Goal: Task Accomplishment & Management: Complete application form

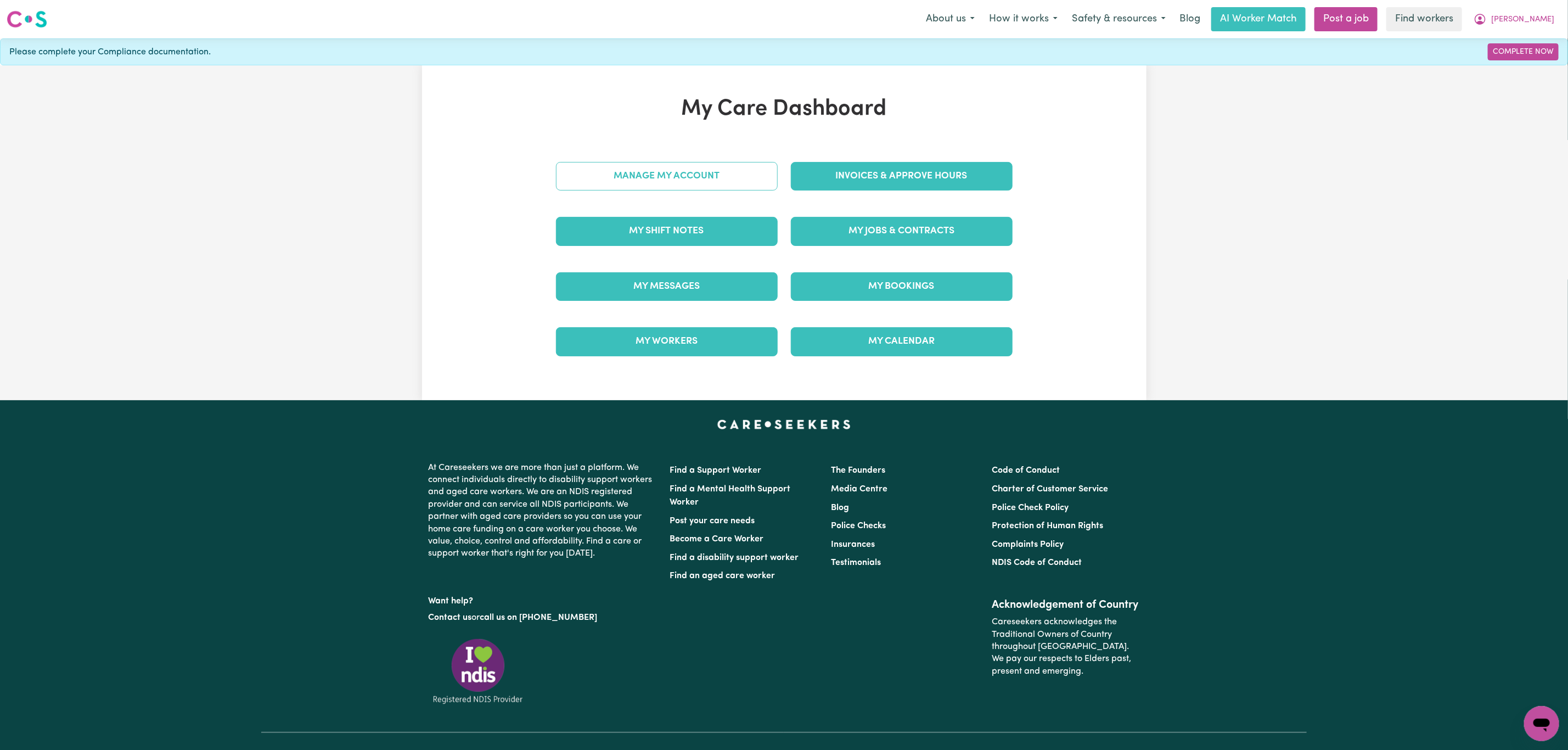
click at [728, 175] on link "Manage My Account" at bounding box center [667, 176] width 222 height 29
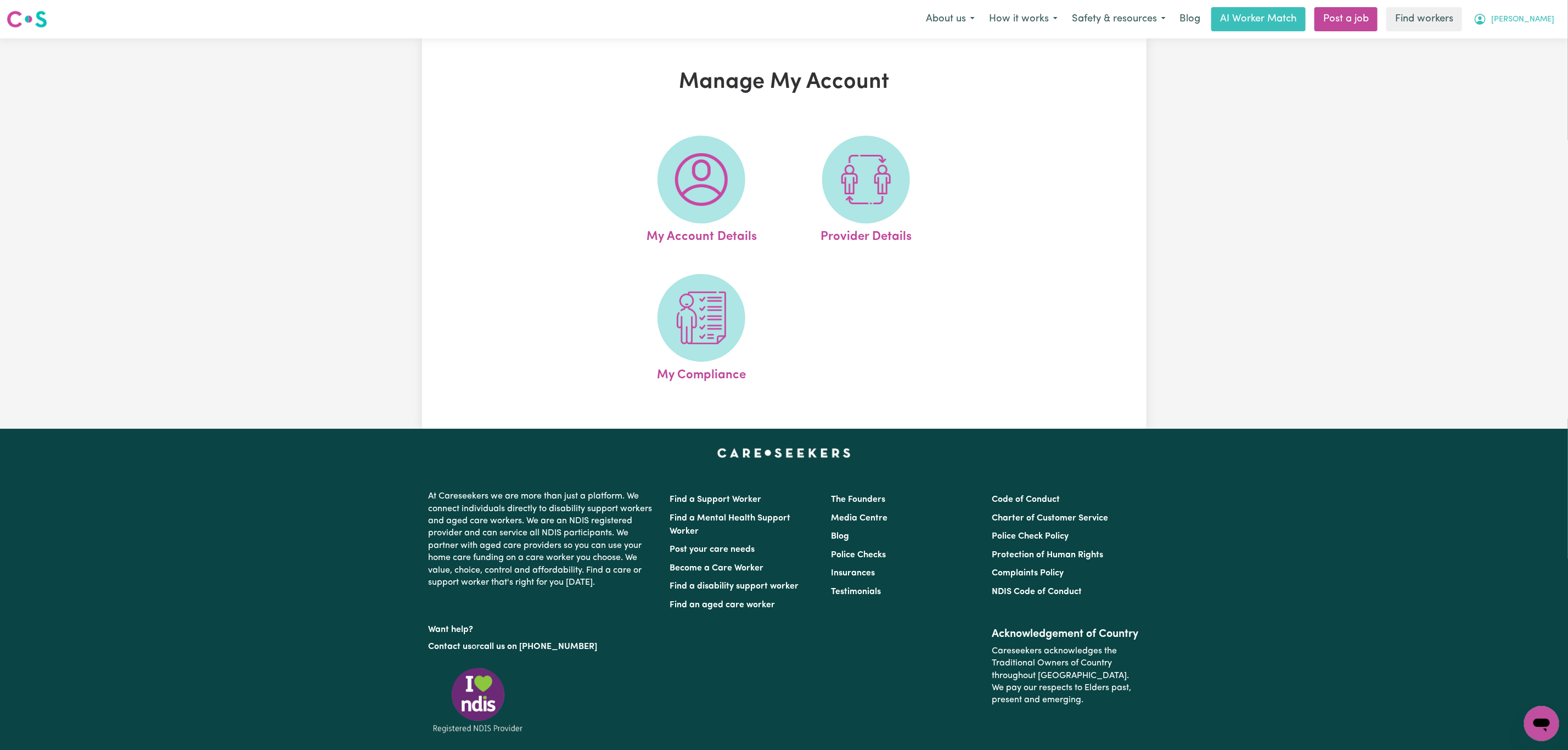
click at [1535, 18] on span "[PERSON_NAME]" at bounding box center [1523, 20] width 63 height 12
click at [1529, 38] on link "My Dashboard" at bounding box center [1518, 43] width 87 height 21
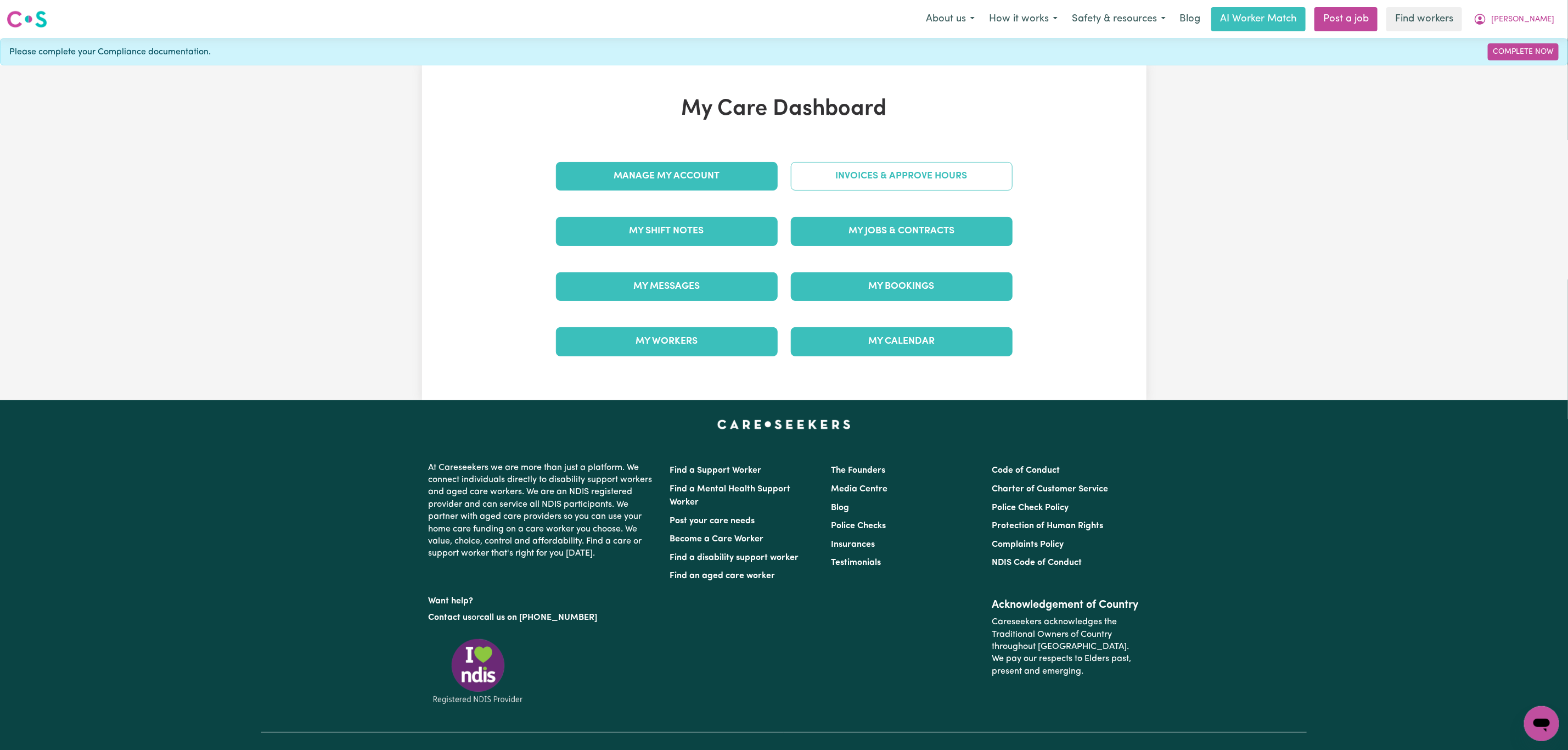
click at [901, 168] on link "Invoices & Approve Hours" at bounding box center [902, 176] width 222 height 29
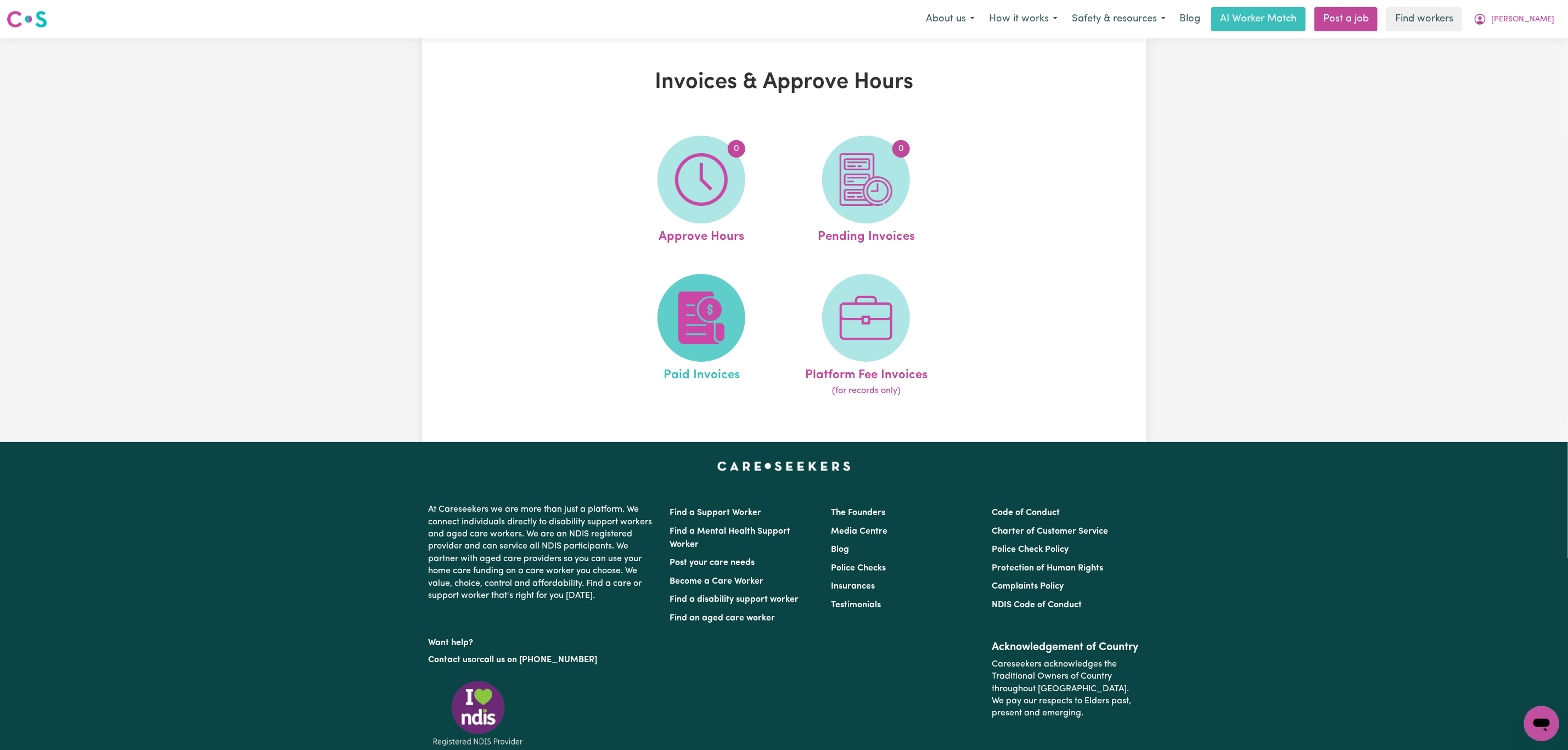
click at [689, 303] on img at bounding box center [702, 317] width 53 height 53
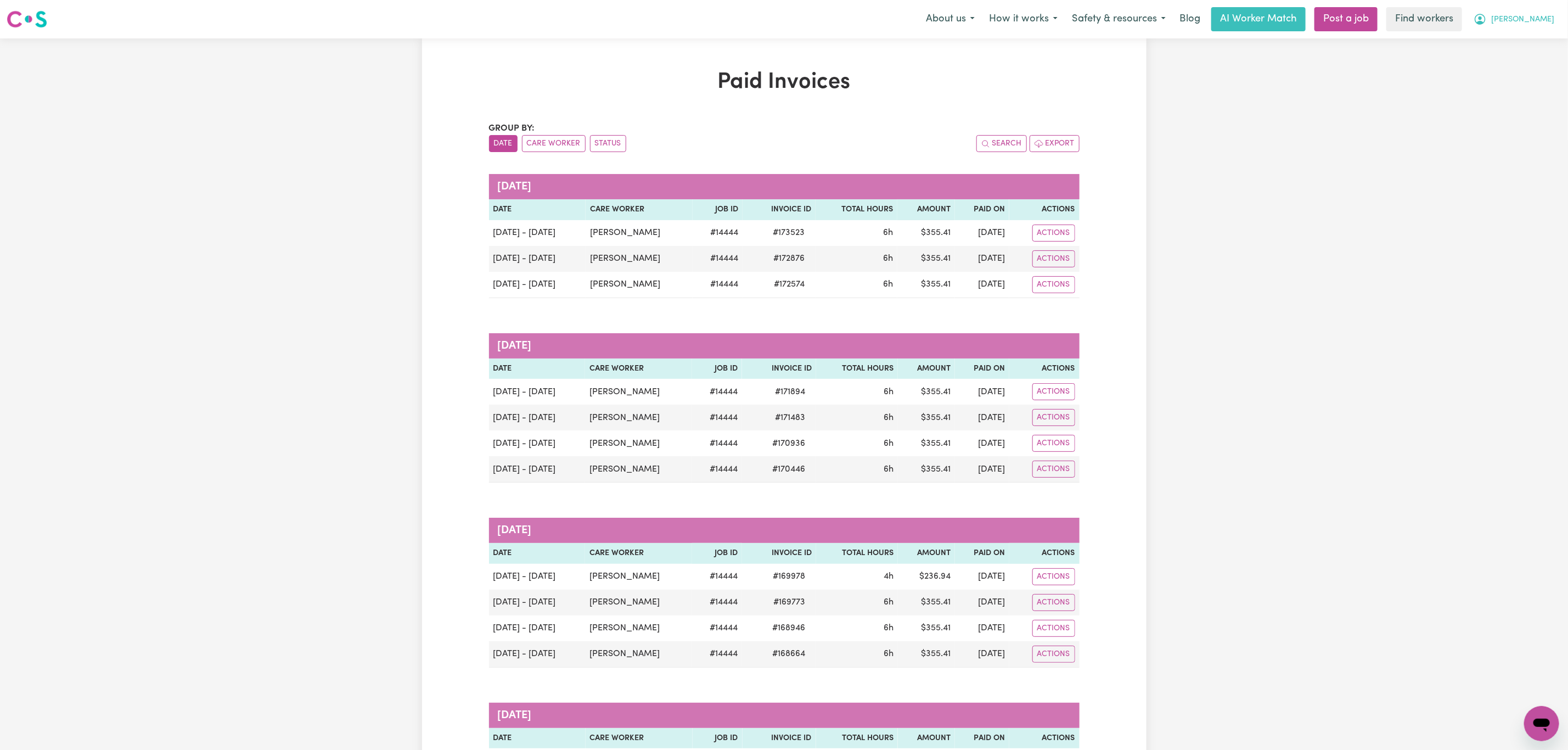
click at [1550, 18] on span "[PERSON_NAME]" at bounding box center [1523, 20] width 63 height 12
click at [1537, 40] on link "My Dashboard" at bounding box center [1518, 43] width 87 height 21
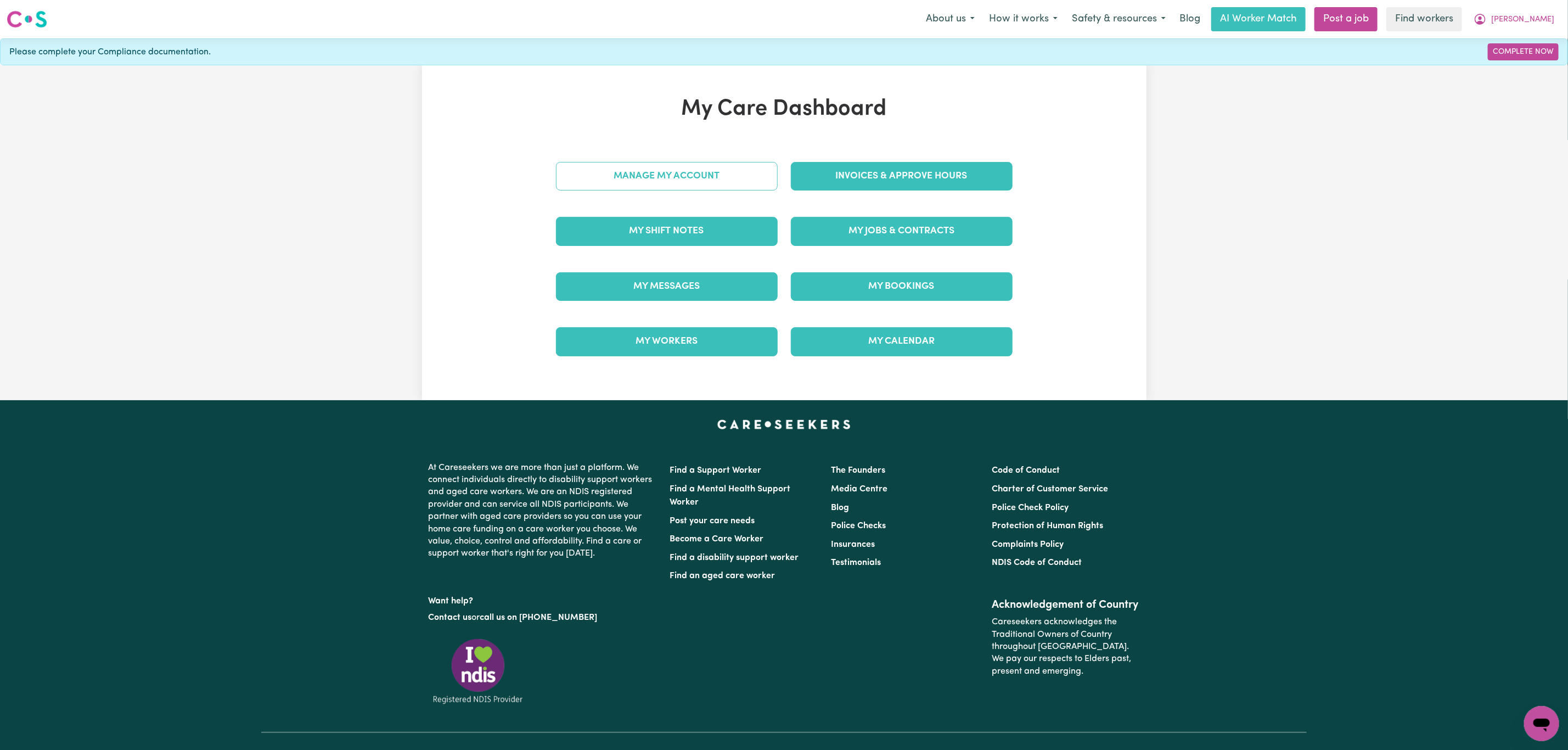
click at [724, 170] on link "Manage My Account" at bounding box center [667, 176] width 222 height 29
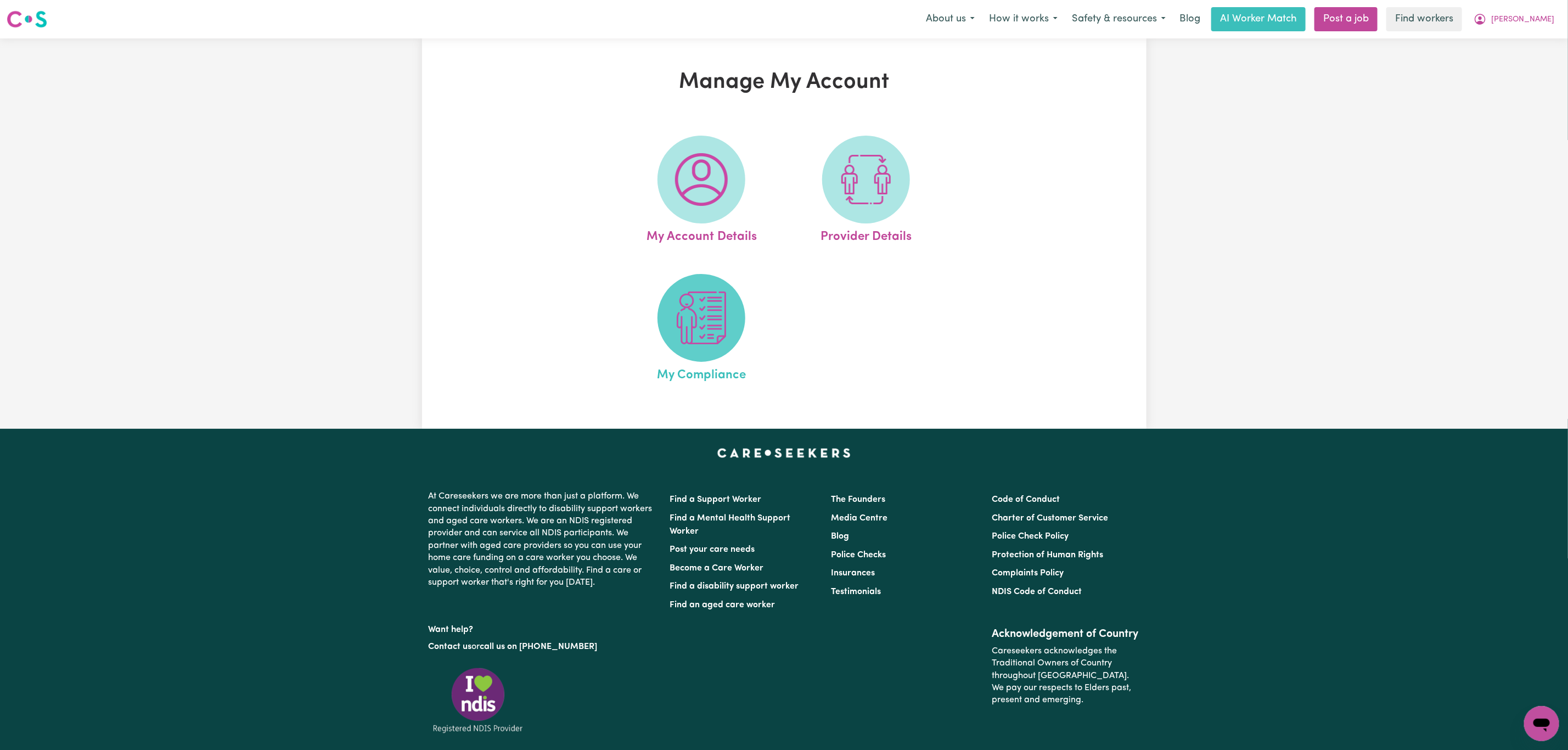
click at [696, 320] on img at bounding box center [702, 317] width 53 height 53
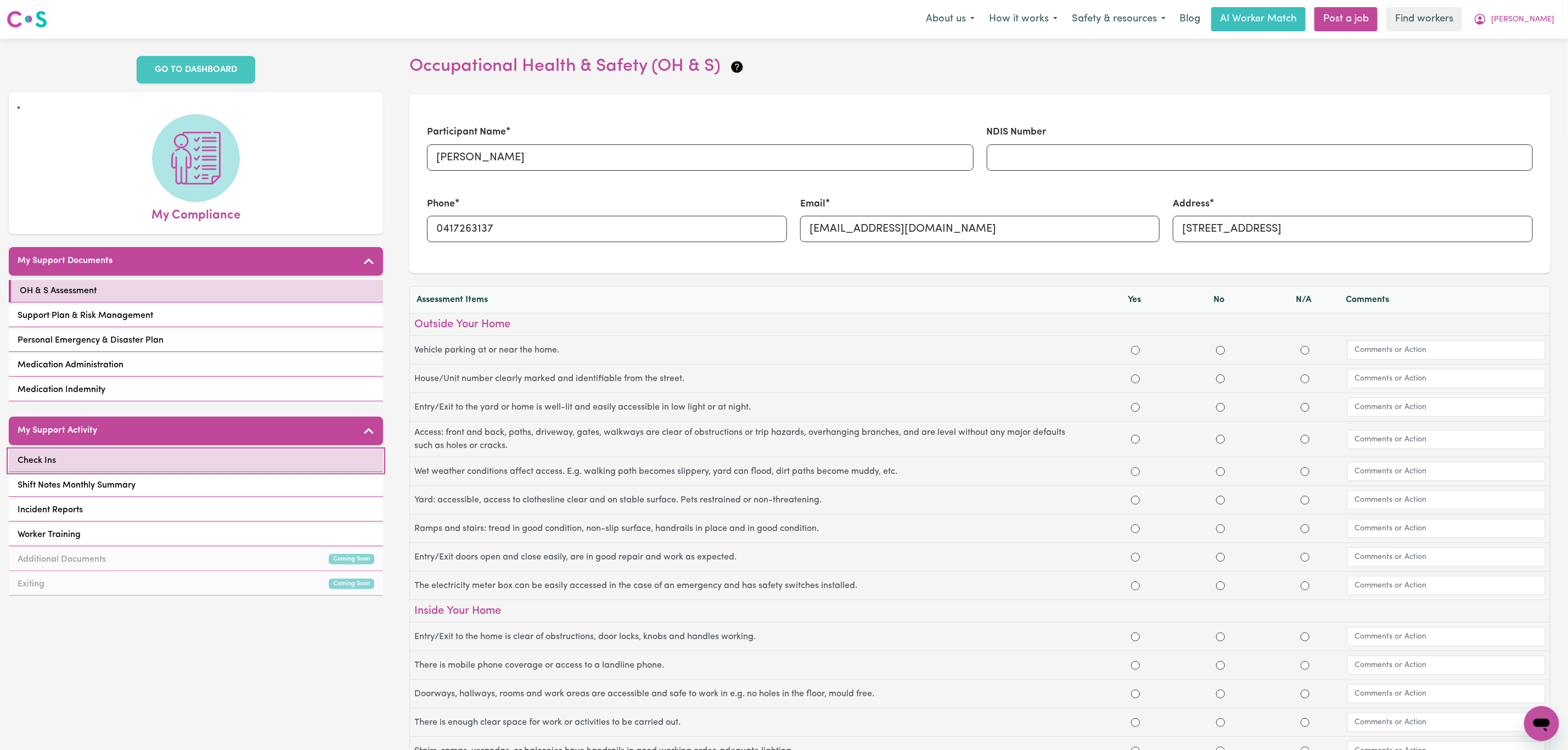
click at [189, 452] on link "Check Ins" at bounding box center [196, 461] width 374 height 22
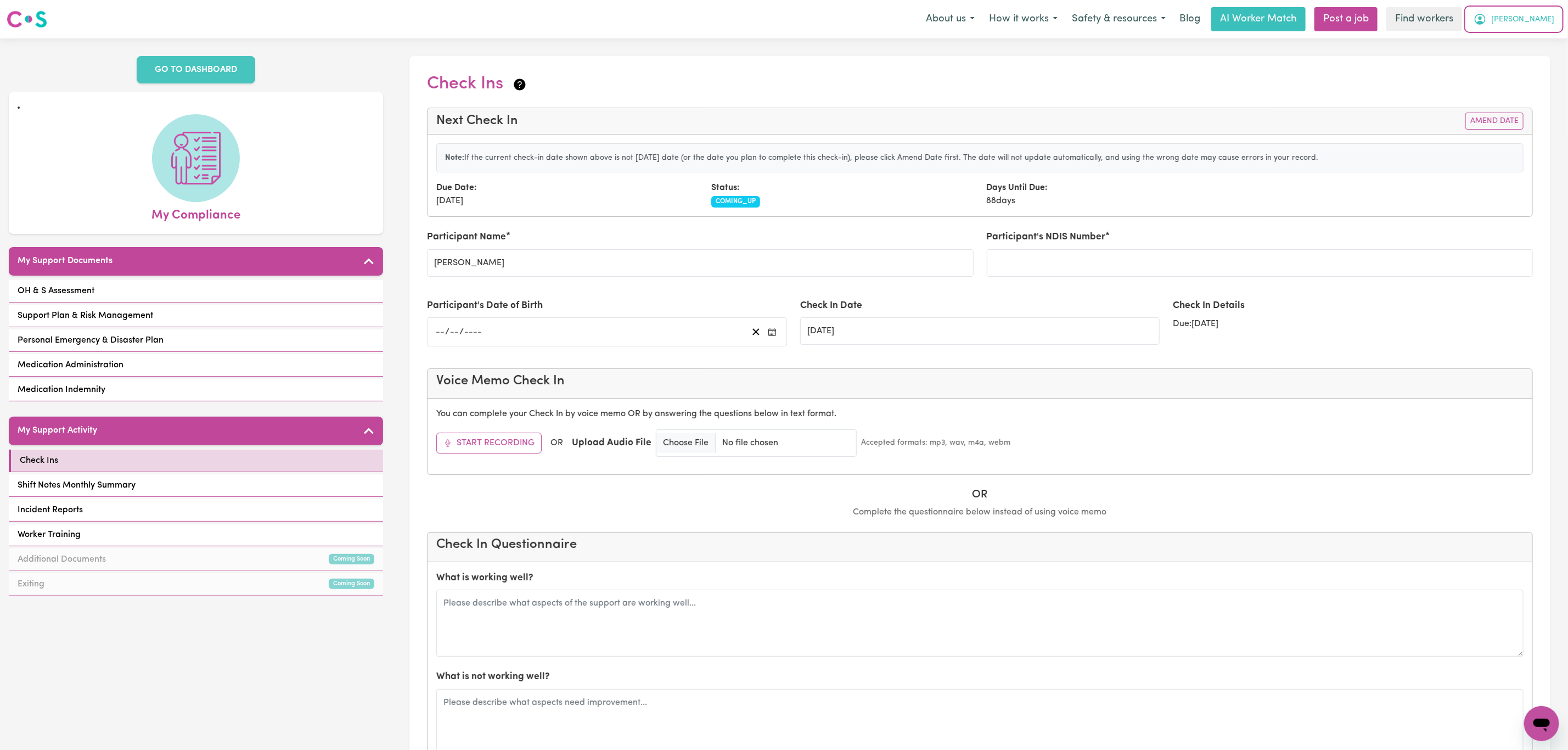
click at [1535, 26] on span "[PERSON_NAME]" at bounding box center [1523, 20] width 63 height 12
click at [1533, 39] on link "My Dashboard" at bounding box center [1518, 43] width 87 height 21
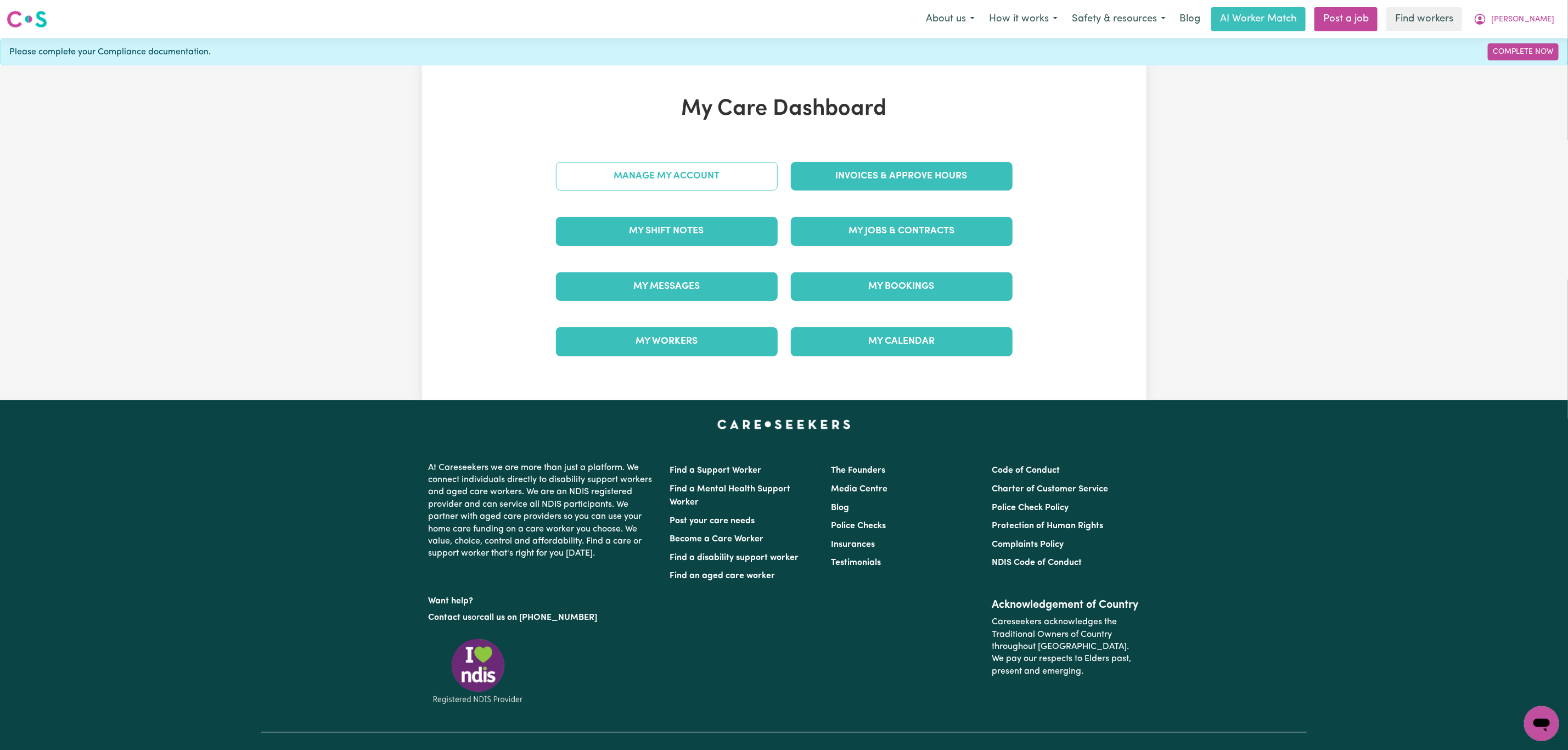
click at [732, 172] on link "Manage My Account" at bounding box center [667, 176] width 222 height 29
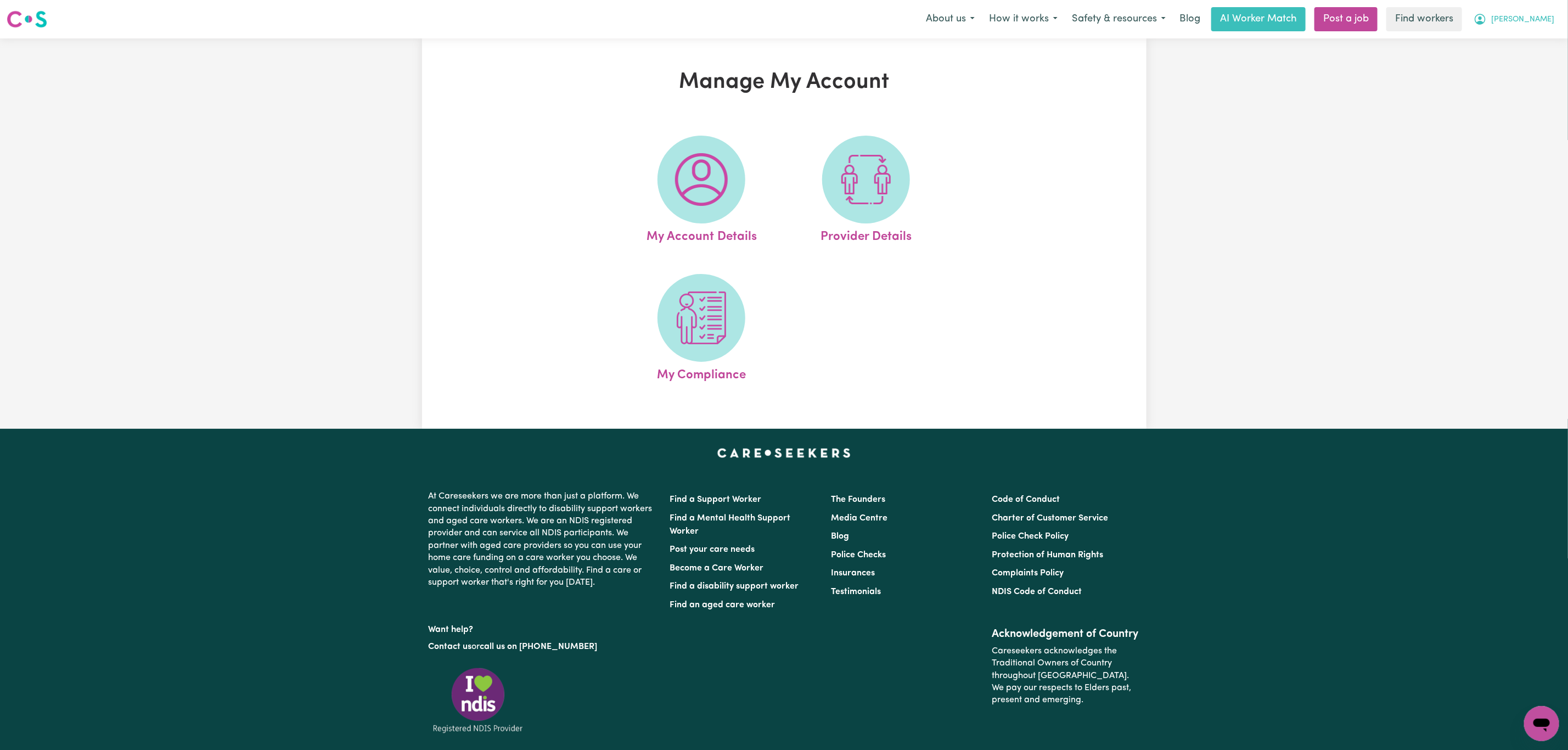
click at [1544, 18] on span "[PERSON_NAME]" at bounding box center [1523, 20] width 63 height 12
click at [1539, 30] on button "[PERSON_NAME]" at bounding box center [1514, 19] width 95 height 23
drag, startPoint x: 1539, startPoint y: 30, endPoint x: 1537, endPoint y: 38, distance: 8.2
click at [1537, 38] on nav "Menu About us How it works Safety & resources Blog AI Worker Match Post a job F…" at bounding box center [784, 19] width 1568 height 39
click at [1546, 9] on button "[PERSON_NAME]" at bounding box center [1514, 19] width 95 height 23
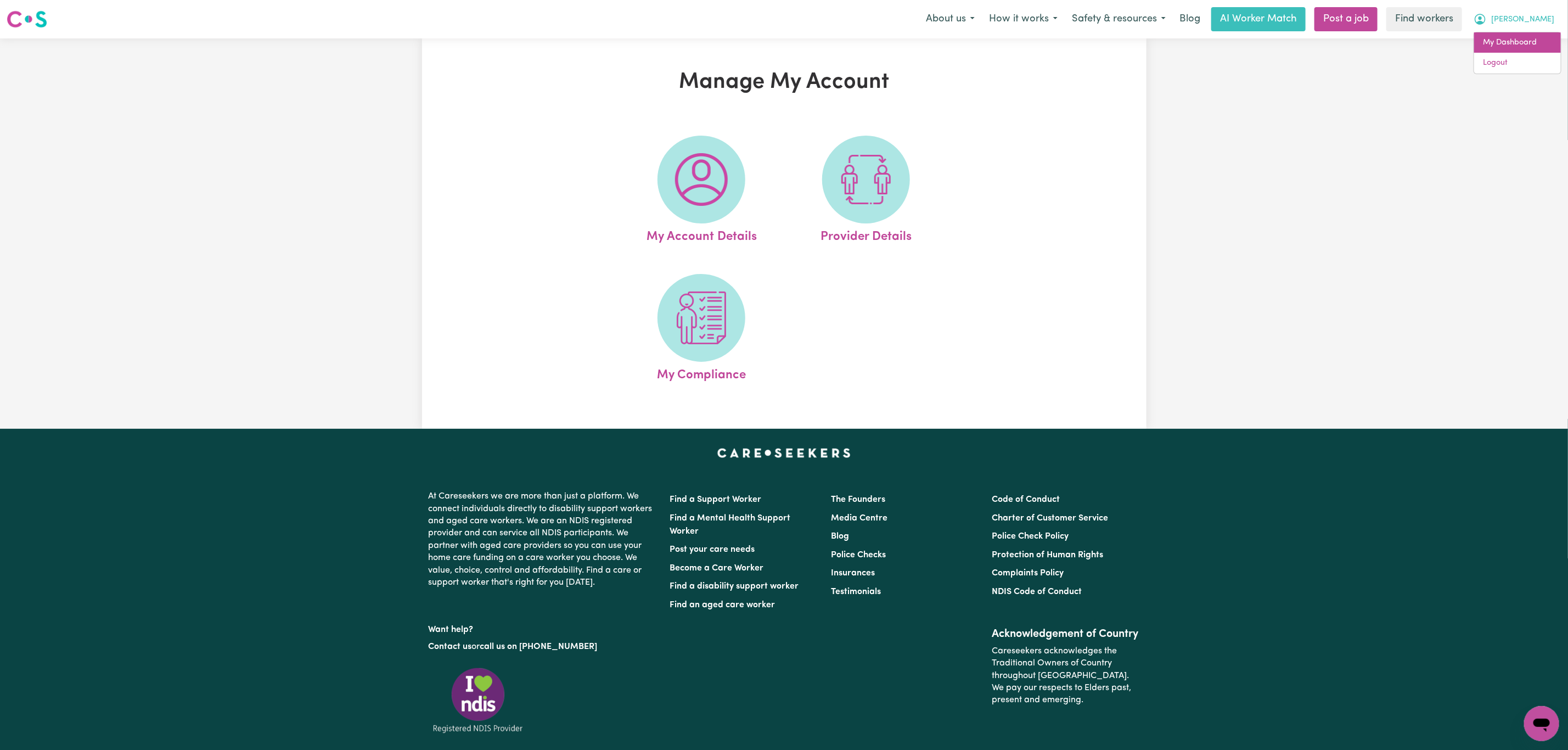
click at [1528, 41] on link "My Dashboard" at bounding box center [1518, 43] width 87 height 21
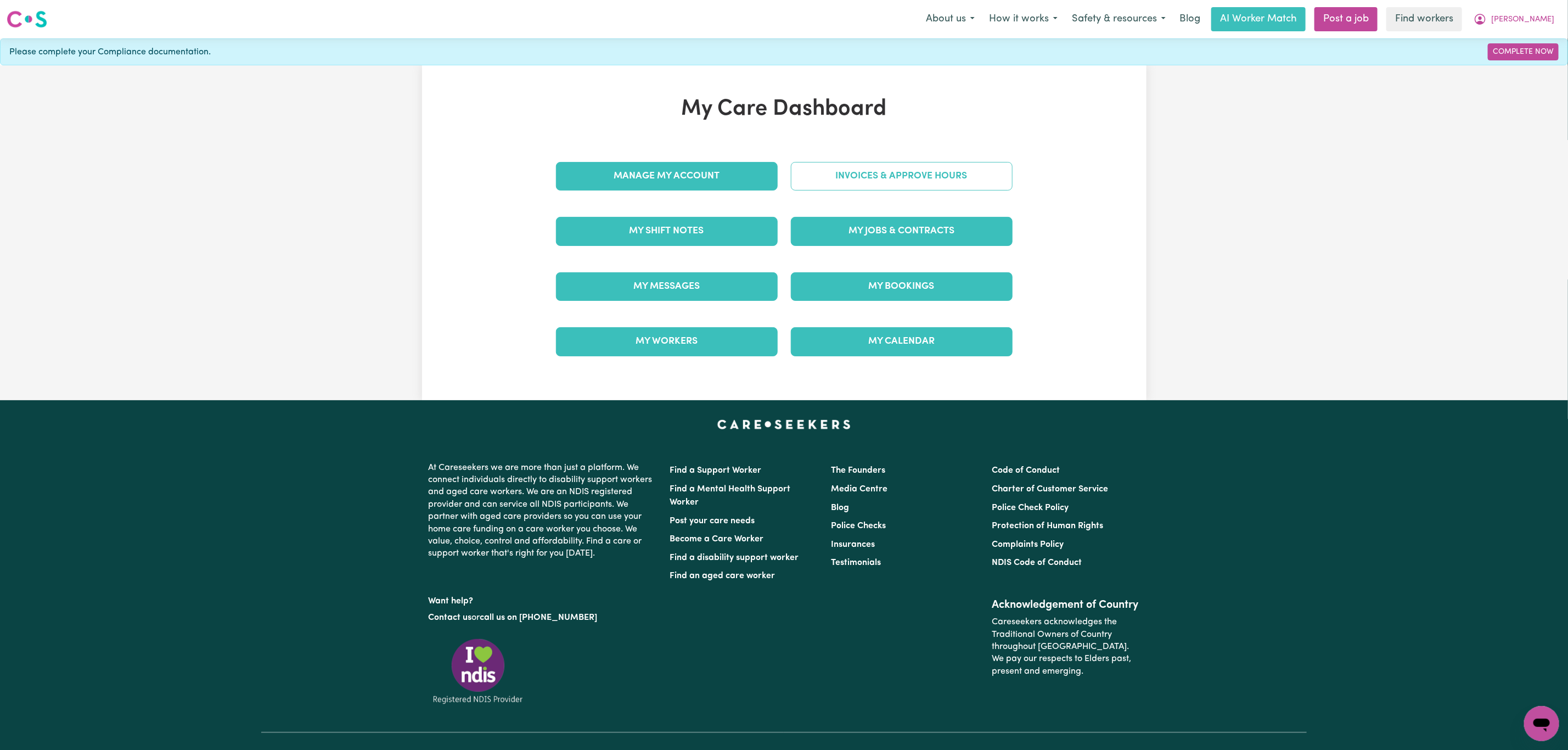
click at [924, 188] on link "Invoices & Approve Hours" at bounding box center [902, 176] width 222 height 29
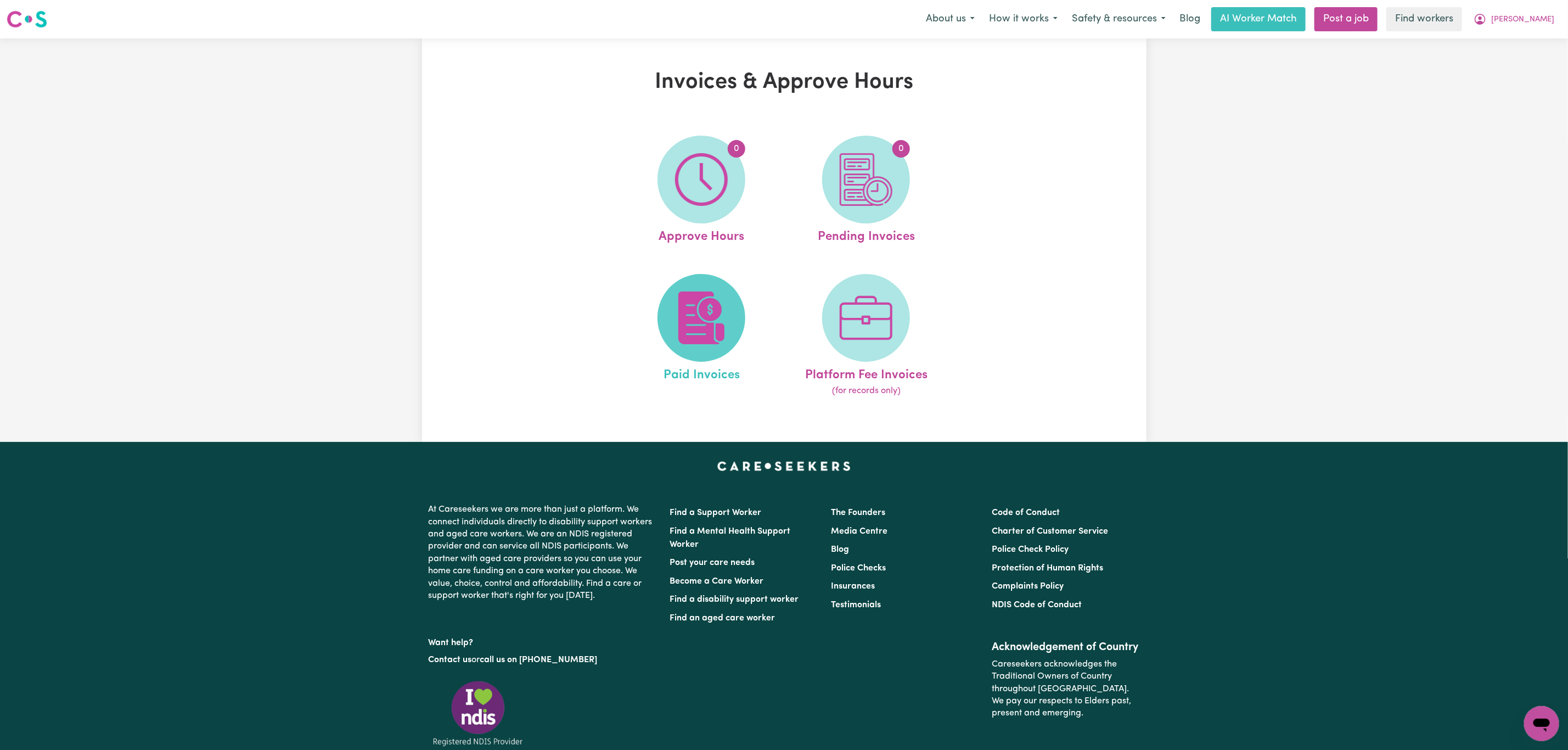
click at [724, 290] on span at bounding box center [702, 318] width 88 height 88
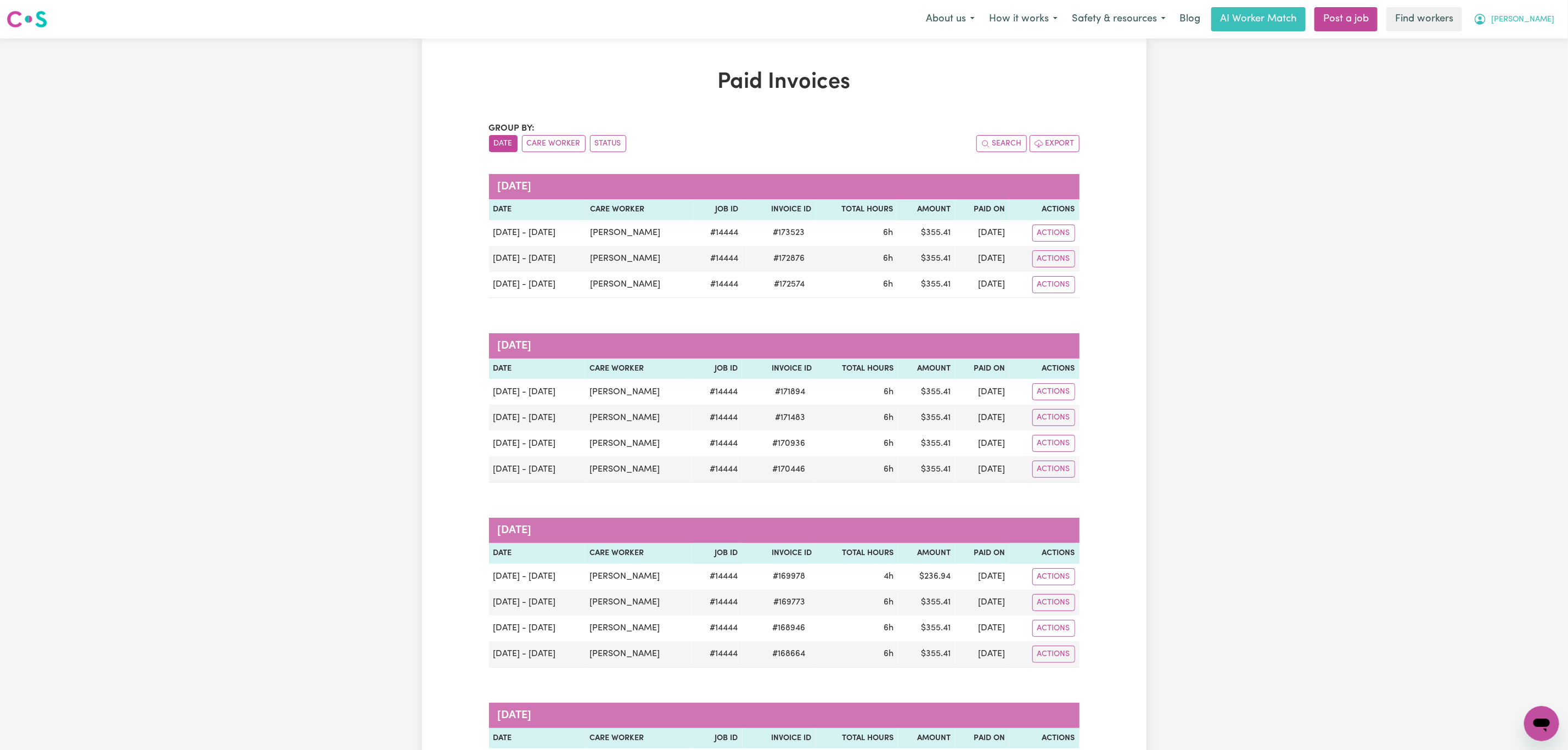
click at [1537, 23] on span "[PERSON_NAME]" at bounding box center [1523, 20] width 63 height 12
click at [1544, 39] on link "My Dashboard" at bounding box center [1518, 43] width 87 height 21
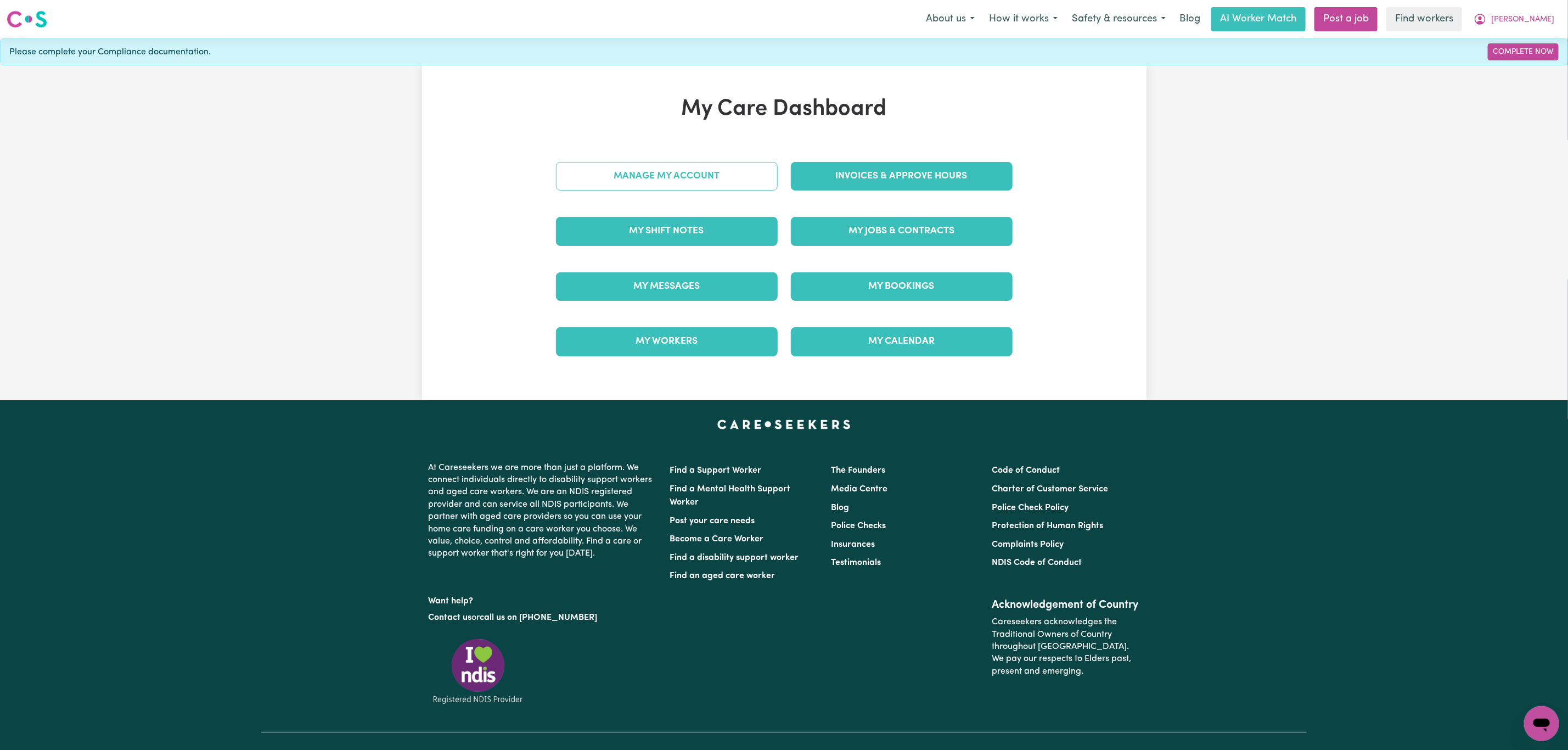
click at [658, 165] on link "Manage My Account" at bounding box center [667, 176] width 222 height 29
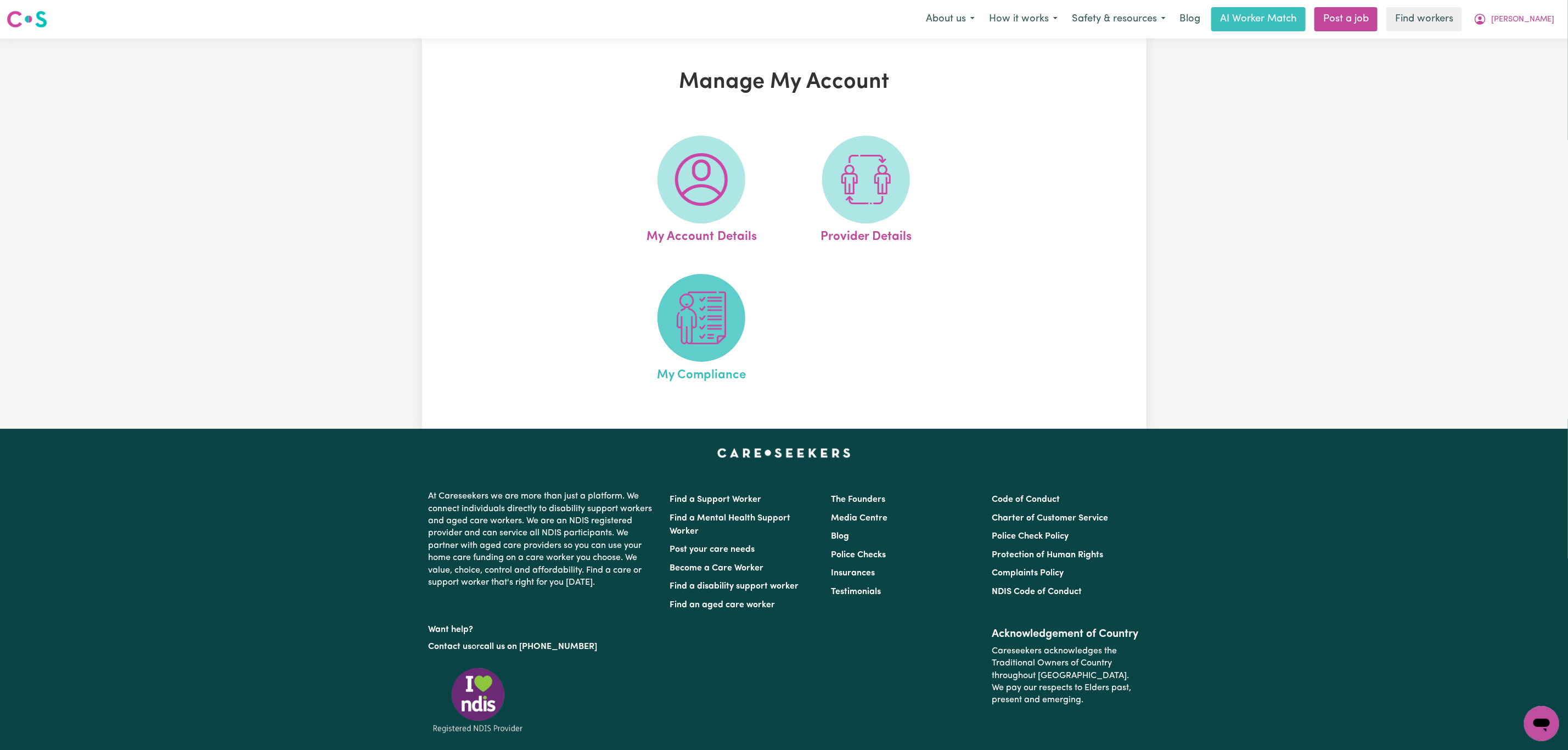
click at [703, 313] on img at bounding box center [702, 317] width 53 height 53
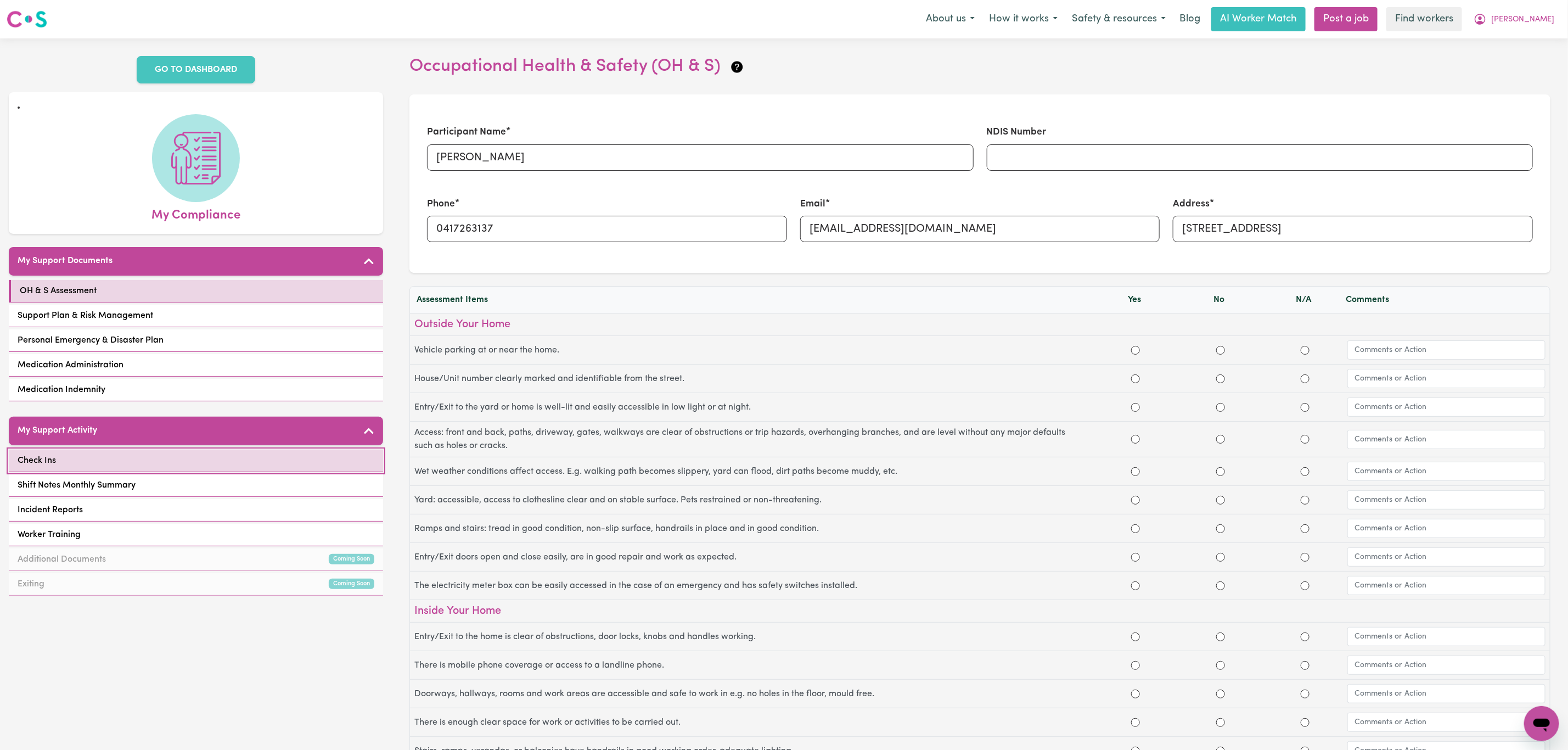
click at [165, 454] on link "Check Ins" at bounding box center [196, 461] width 374 height 22
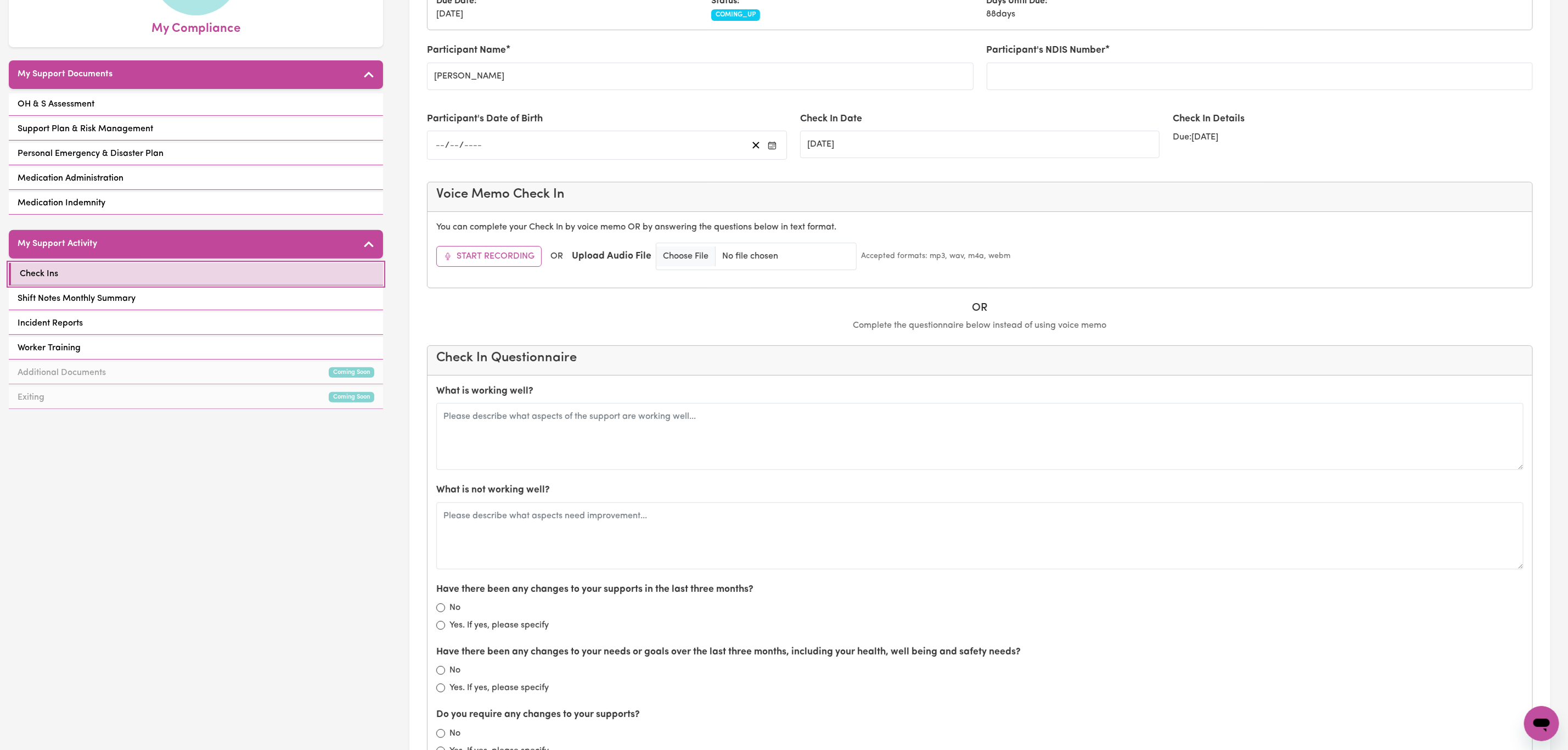
scroll to position [247, 0]
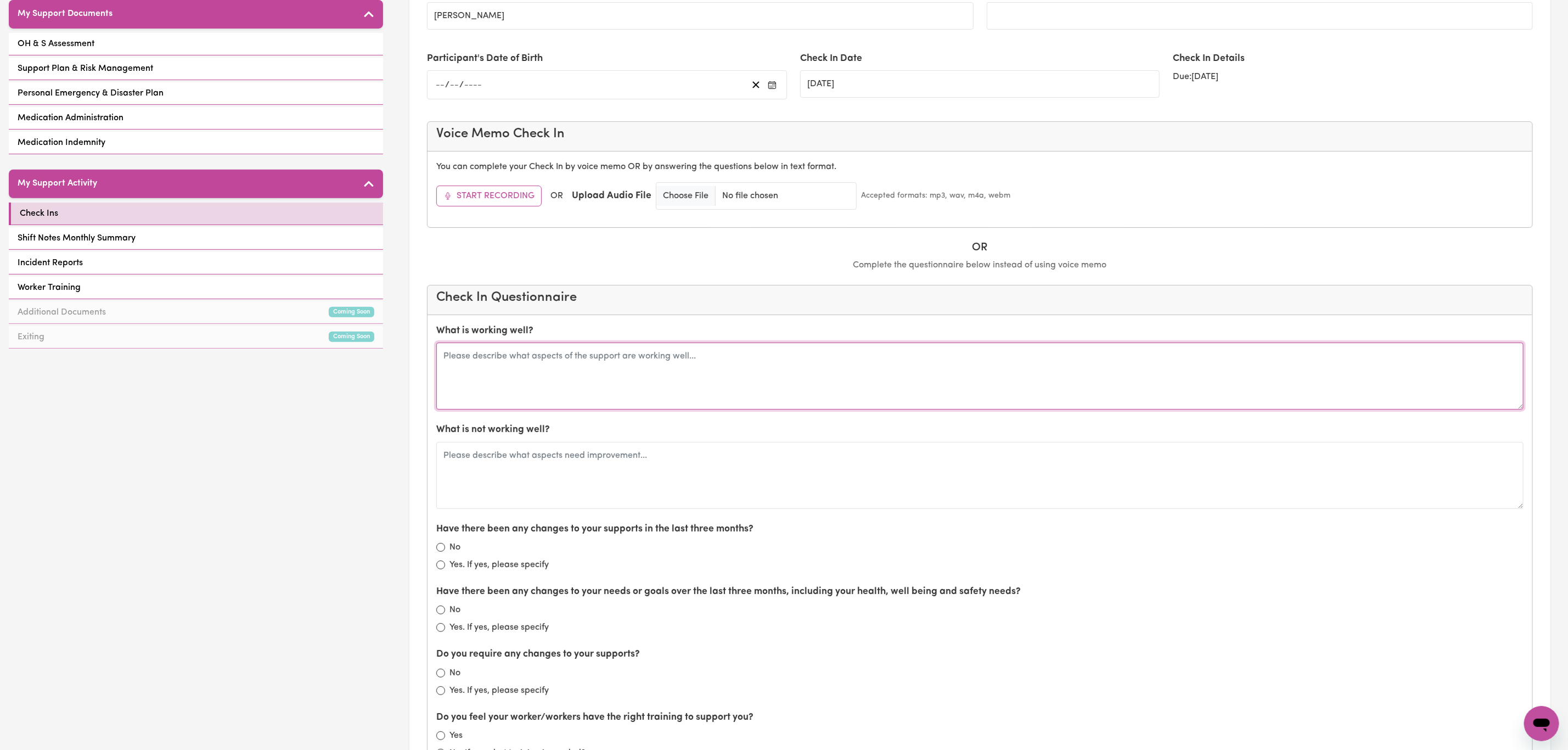
click at [611, 374] on textarea at bounding box center [980, 376] width 1088 height 67
click at [565, 380] on textarea at bounding box center [980, 376] width 1088 height 67
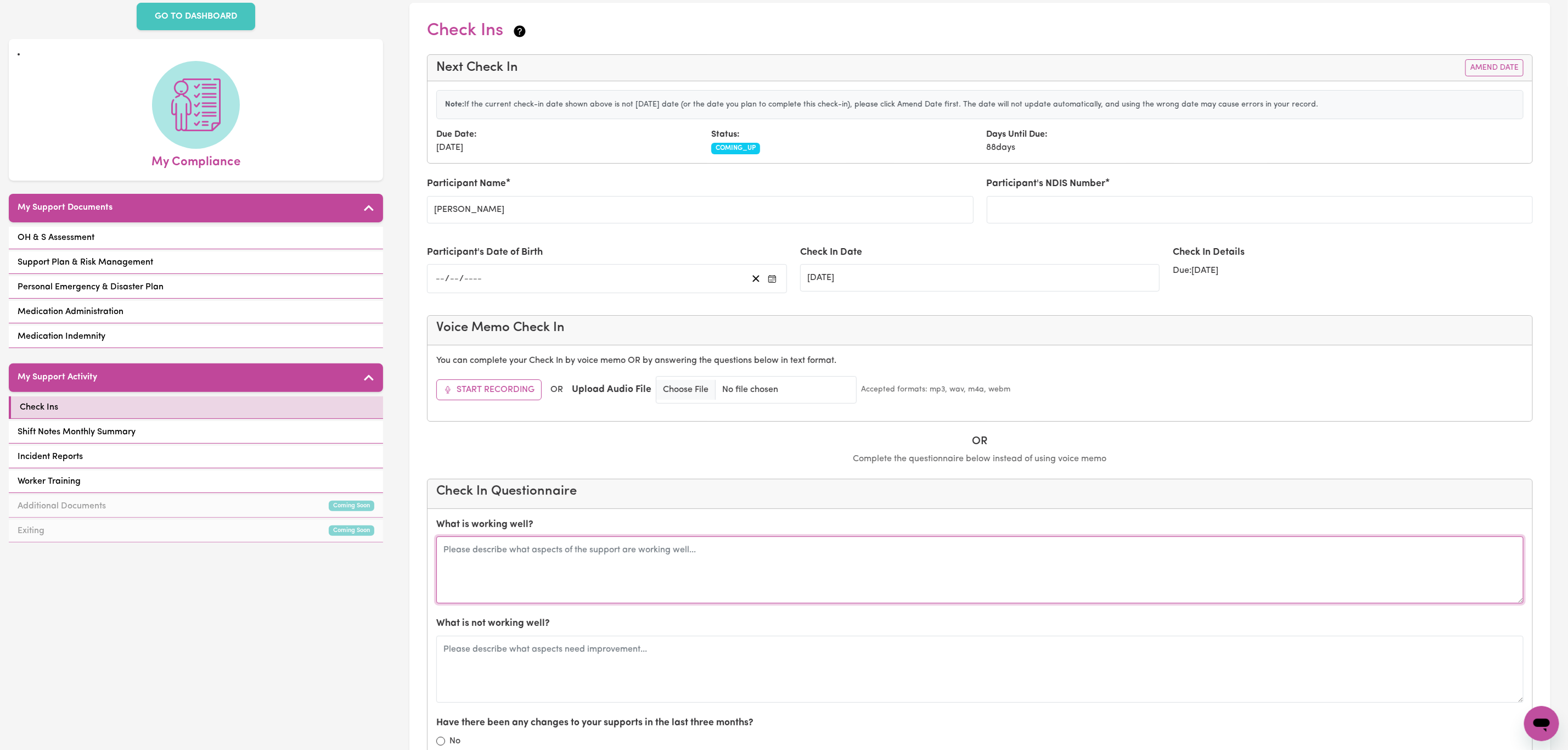
scroll to position [82, 0]
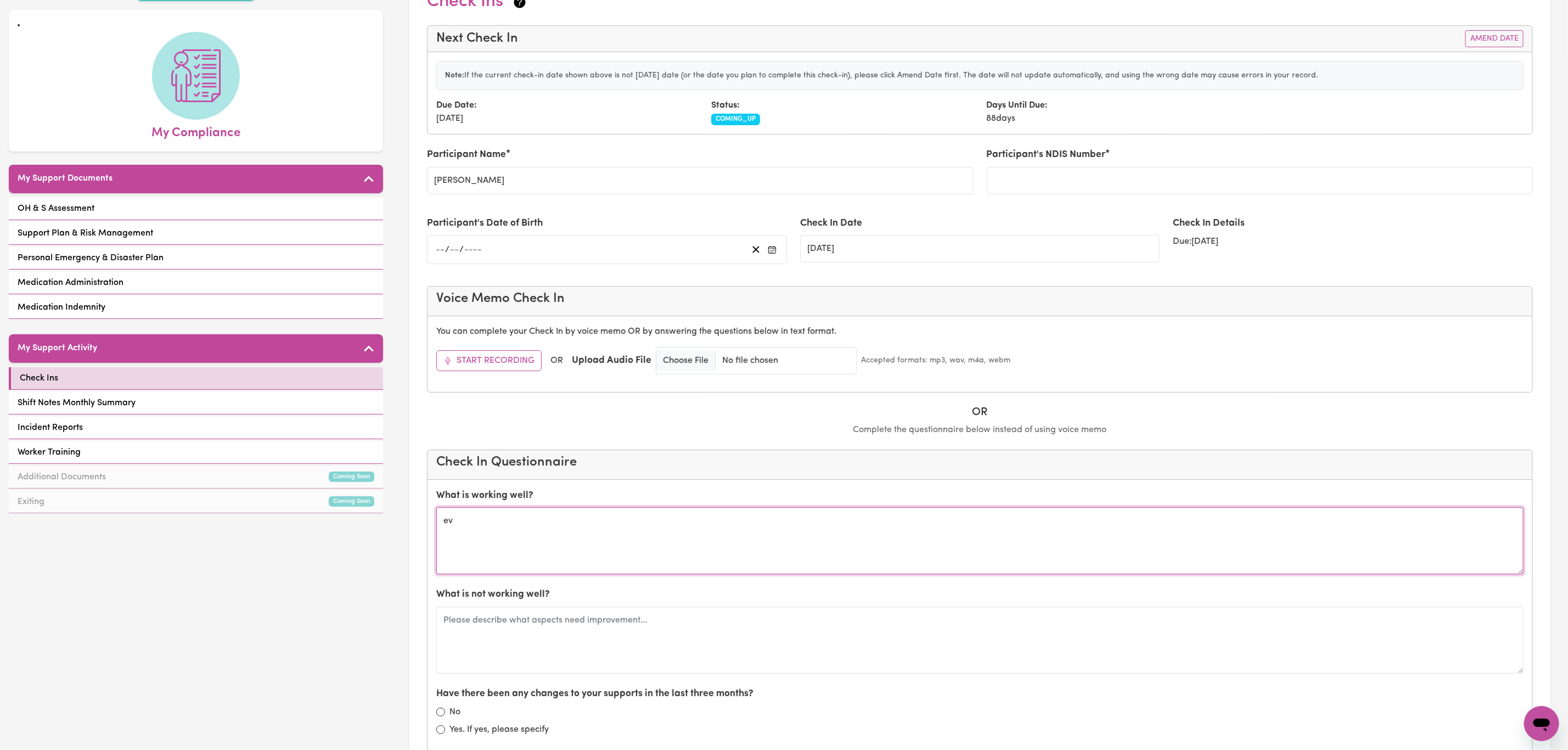
type textarea "e"
type textarea "Everything is working very well with [PERSON_NAME] is very happy and especially…"
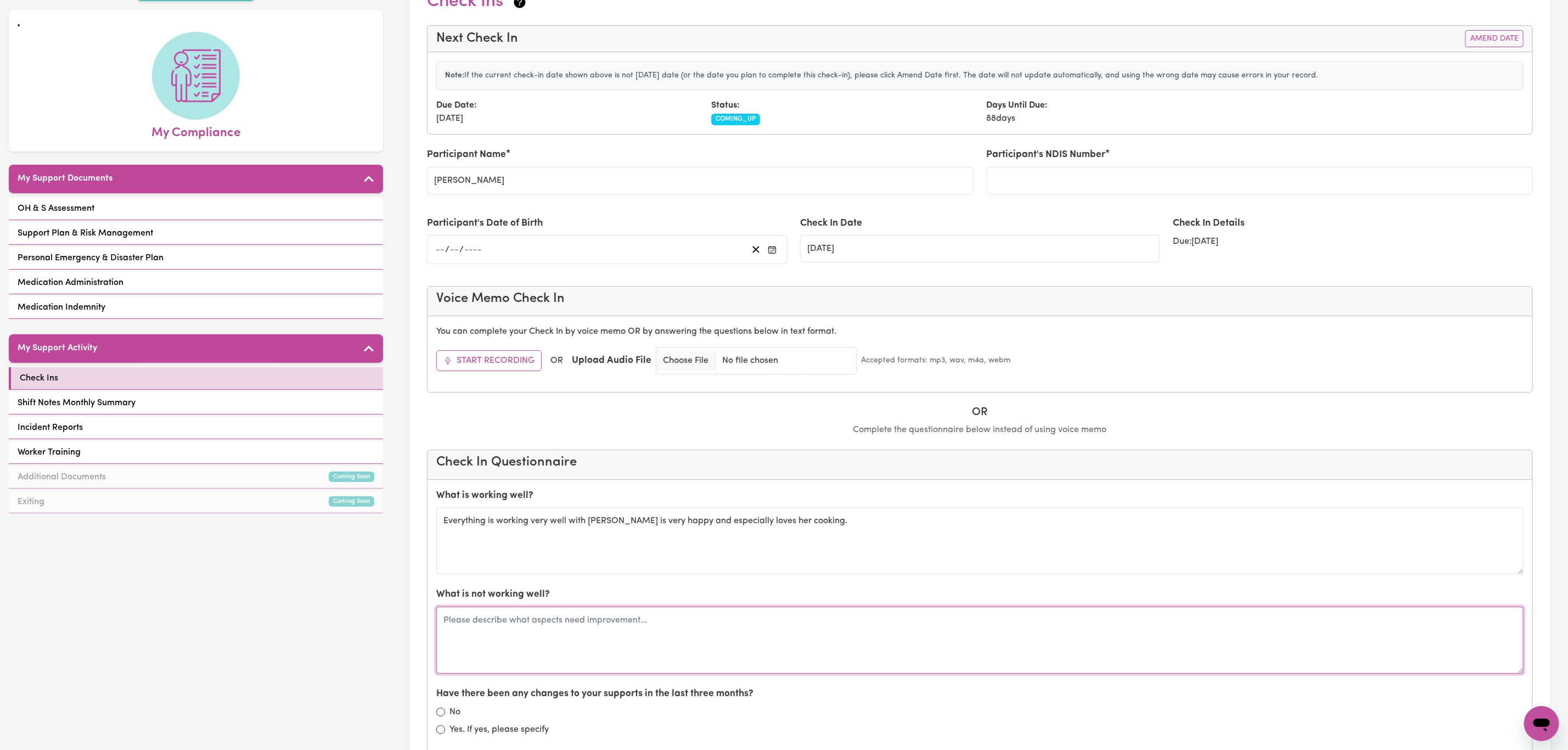
click at [626, 662] on textarea at bounding box center [980, 640] width 1088 height 67
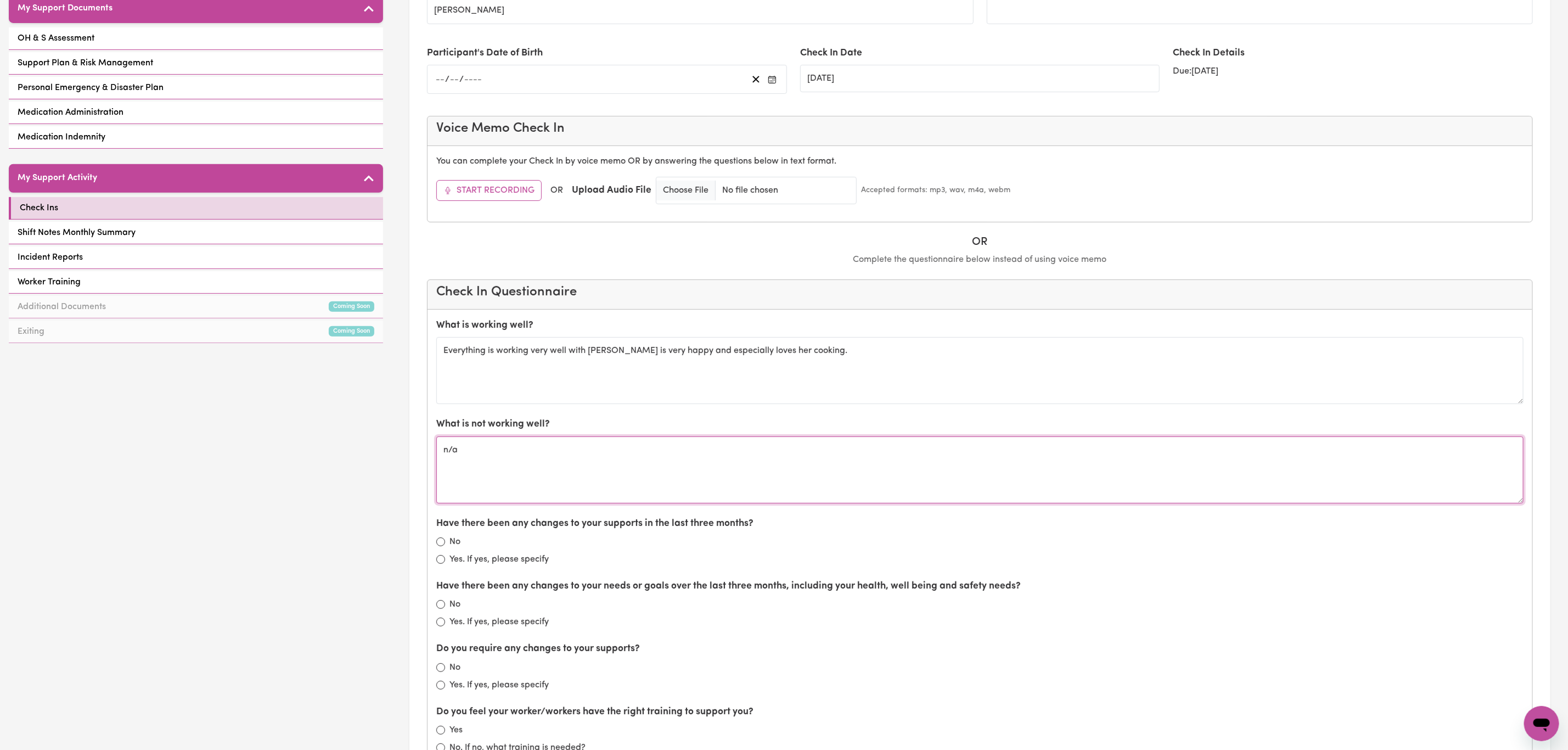
scroll to position [329, 0]
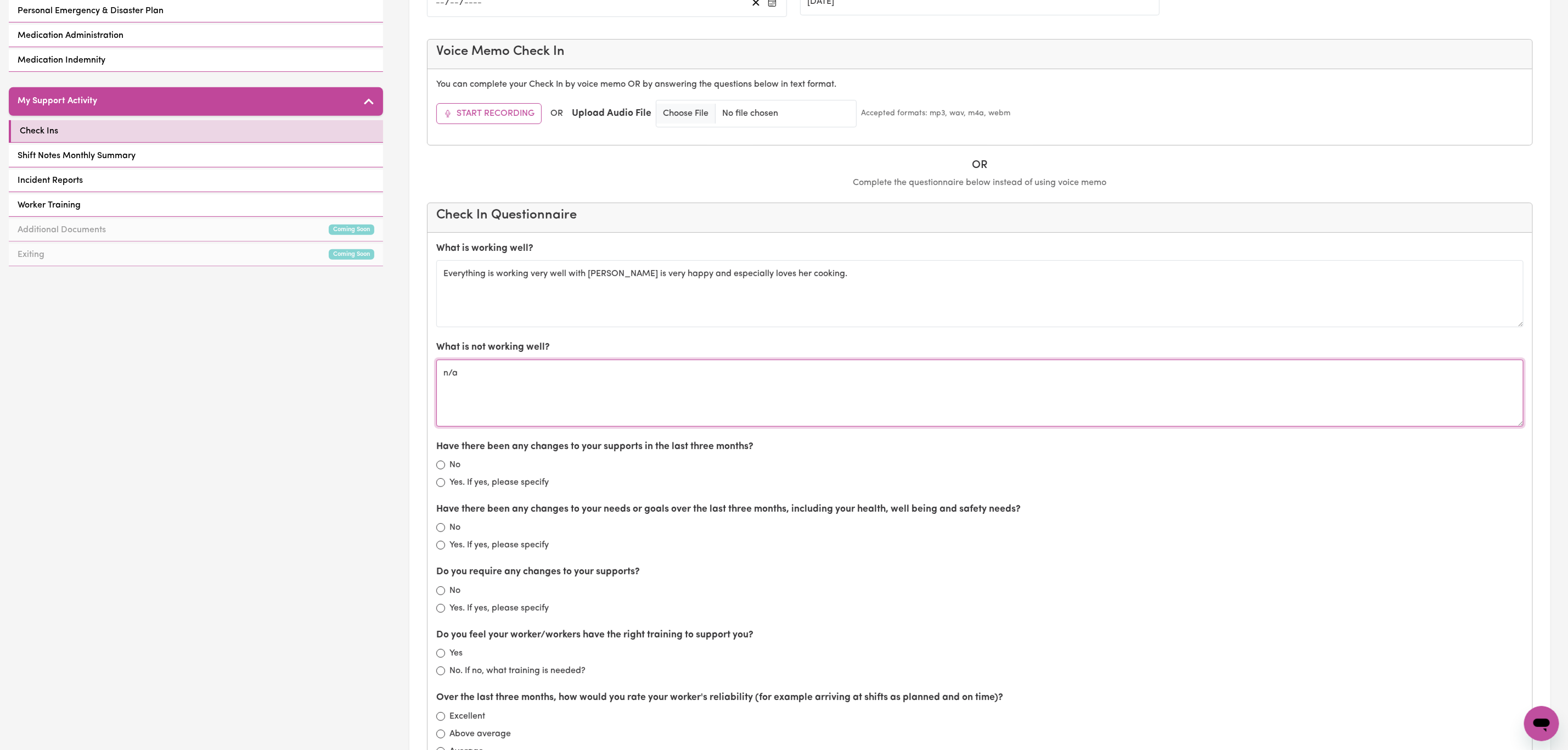
type textarea "n/a"
click at [438, 469] on input "No" at bounding box center [440, 465] width 9 height 9
radio input "true"
click at [443, 531] on input "No" at bounding box center [440, 527] width 9 height 9
radio input "true"
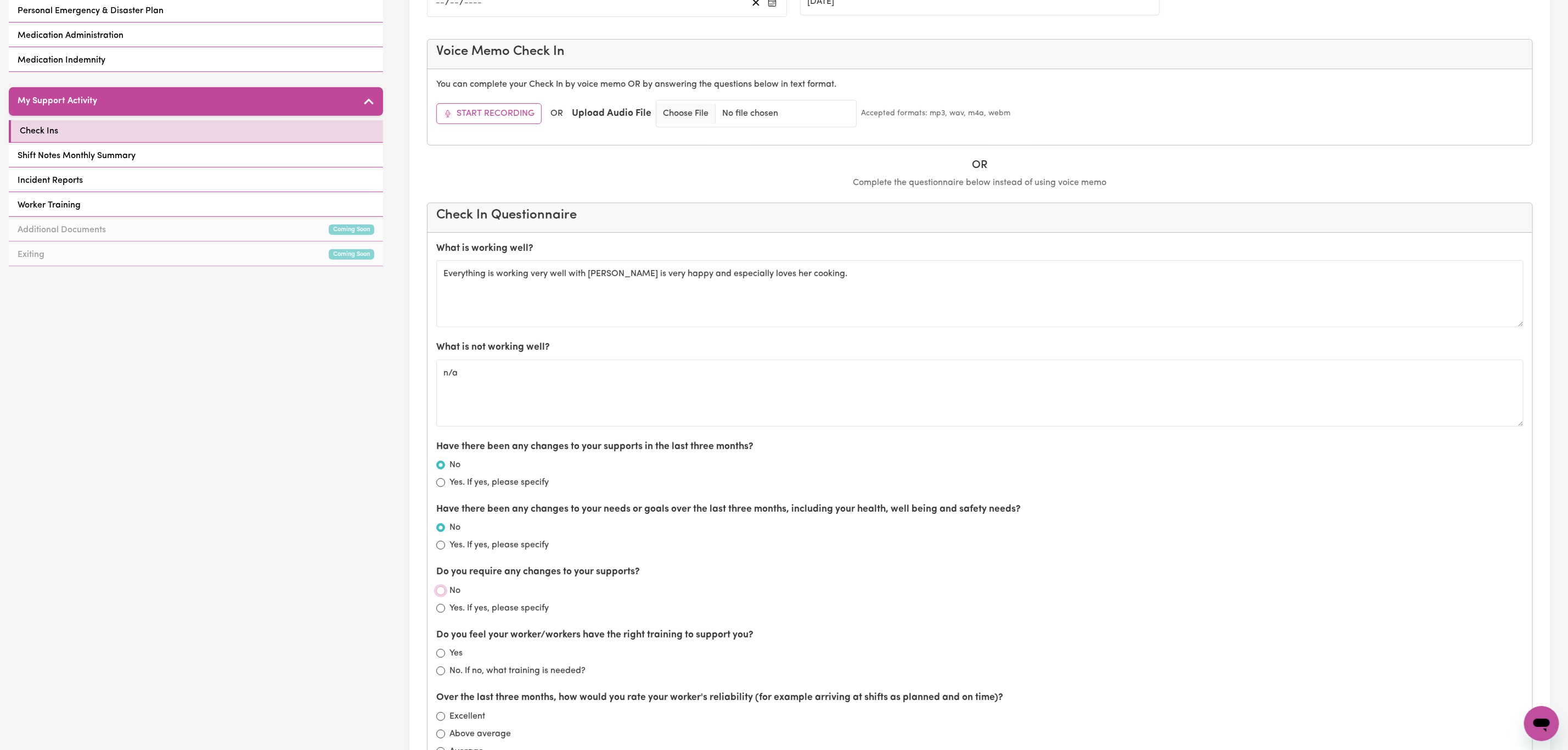
click at [442, 595] on input "No" at bounding box center [440, 590] width 9 height 9
radio input "true"
click at [440, 658] on input "Yes" at bounding box center [440, 652] width 9 height 9
radio input "true"
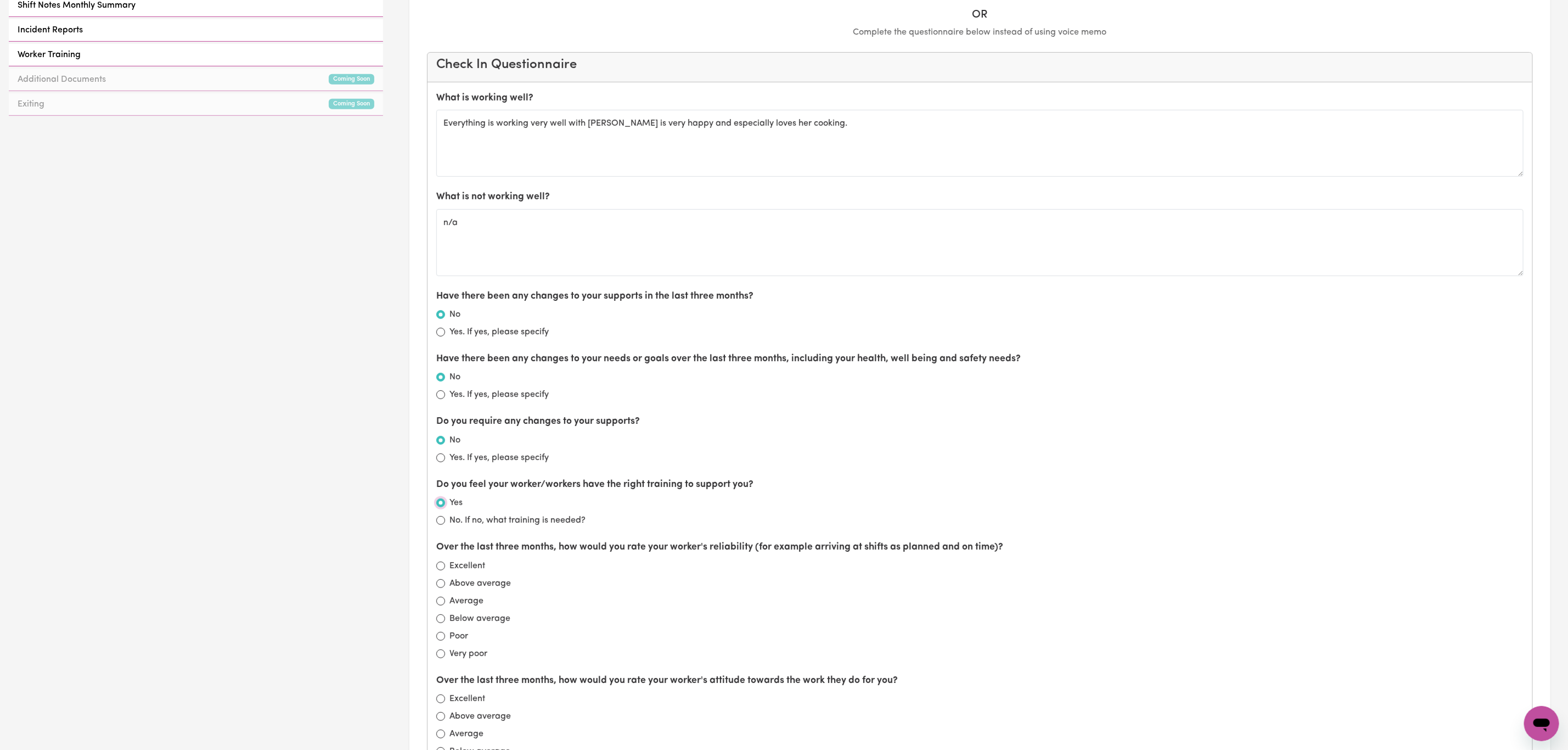
scroll to position [494, 0]
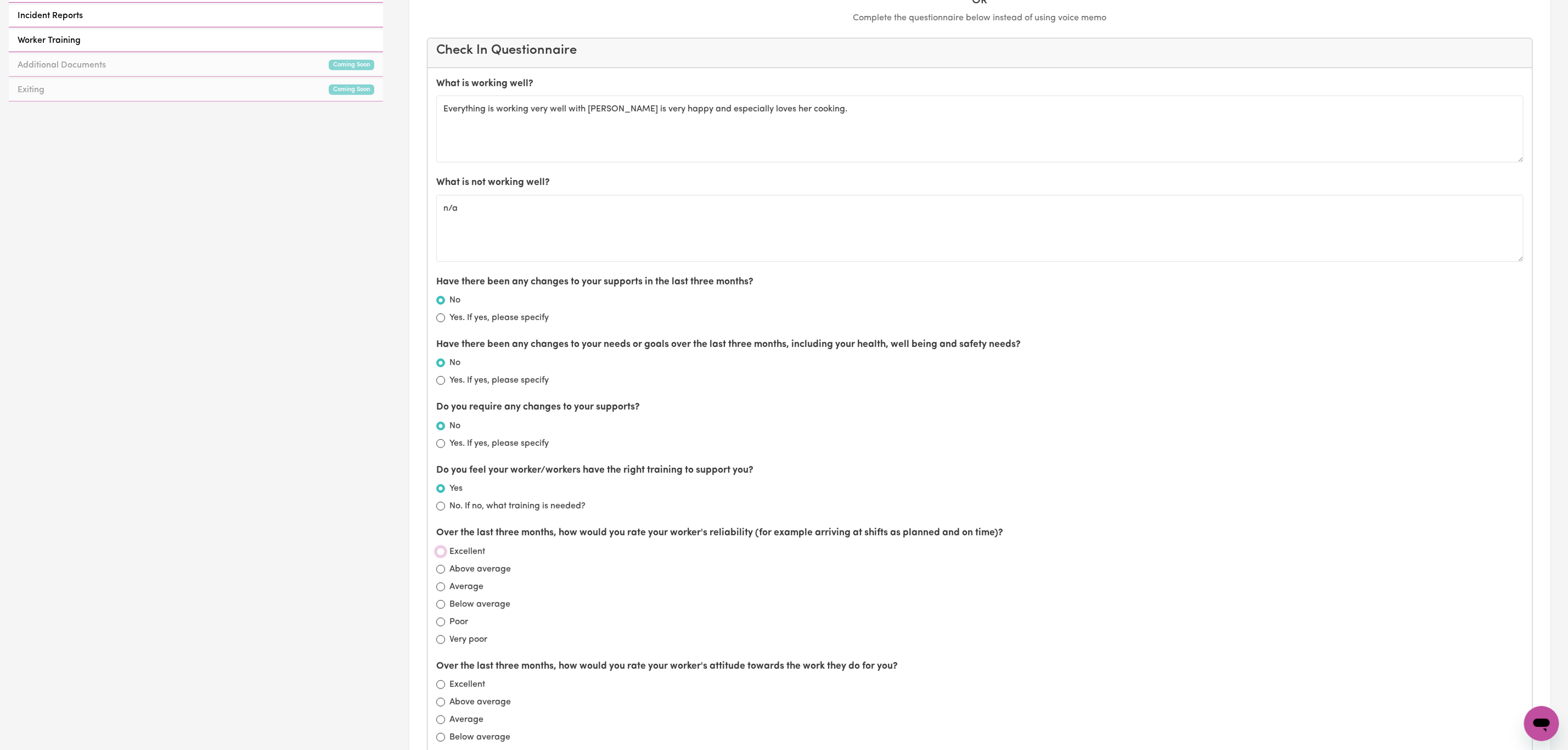
click at [442, 555] on input "Excellent" at bounding box center [440, 551] width 9 height 9
radio input "true"
click at [440, 689] on input "Excellent" at bounding box center [440, 684] width 9 height 9
radio input "true"
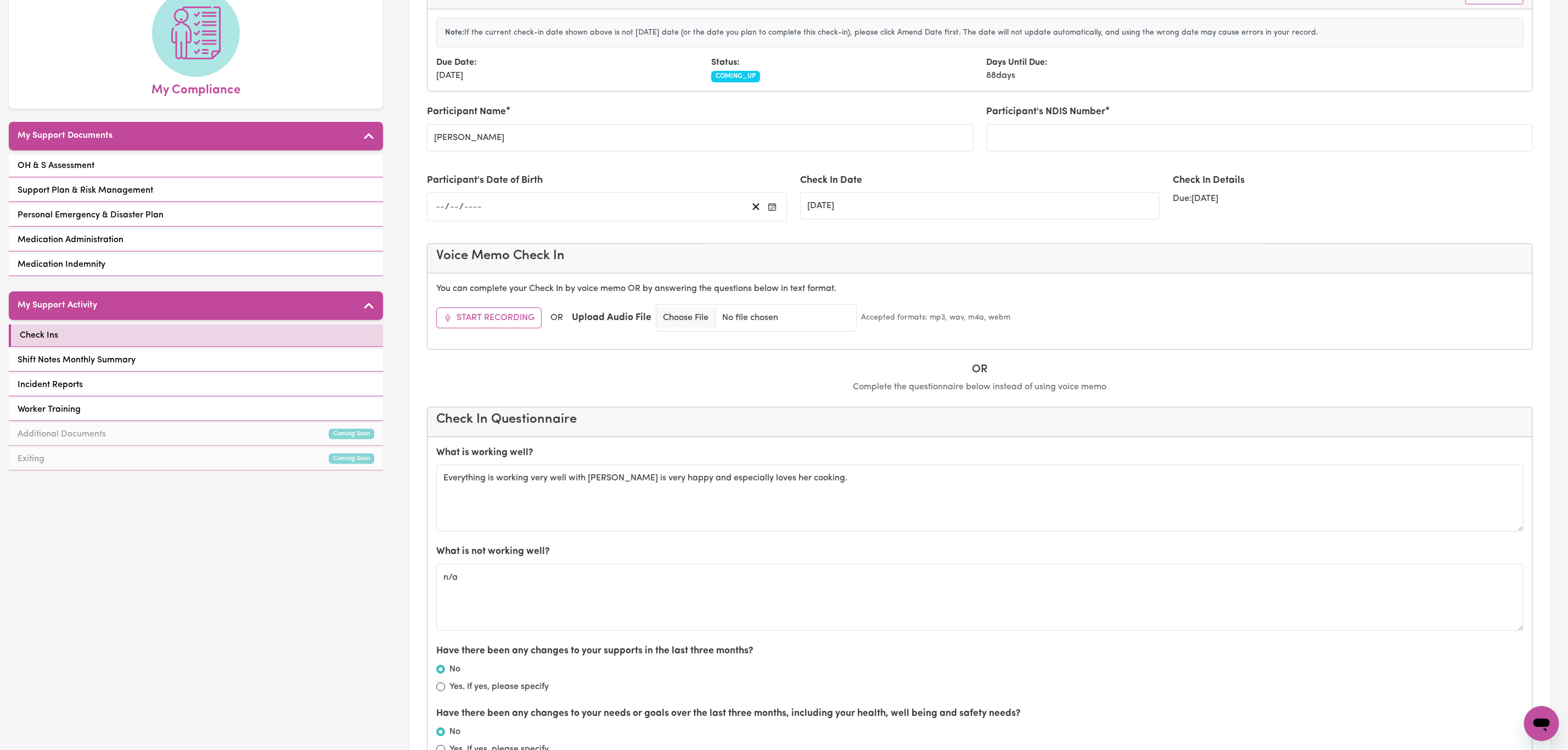
scroll to position [0, 0]
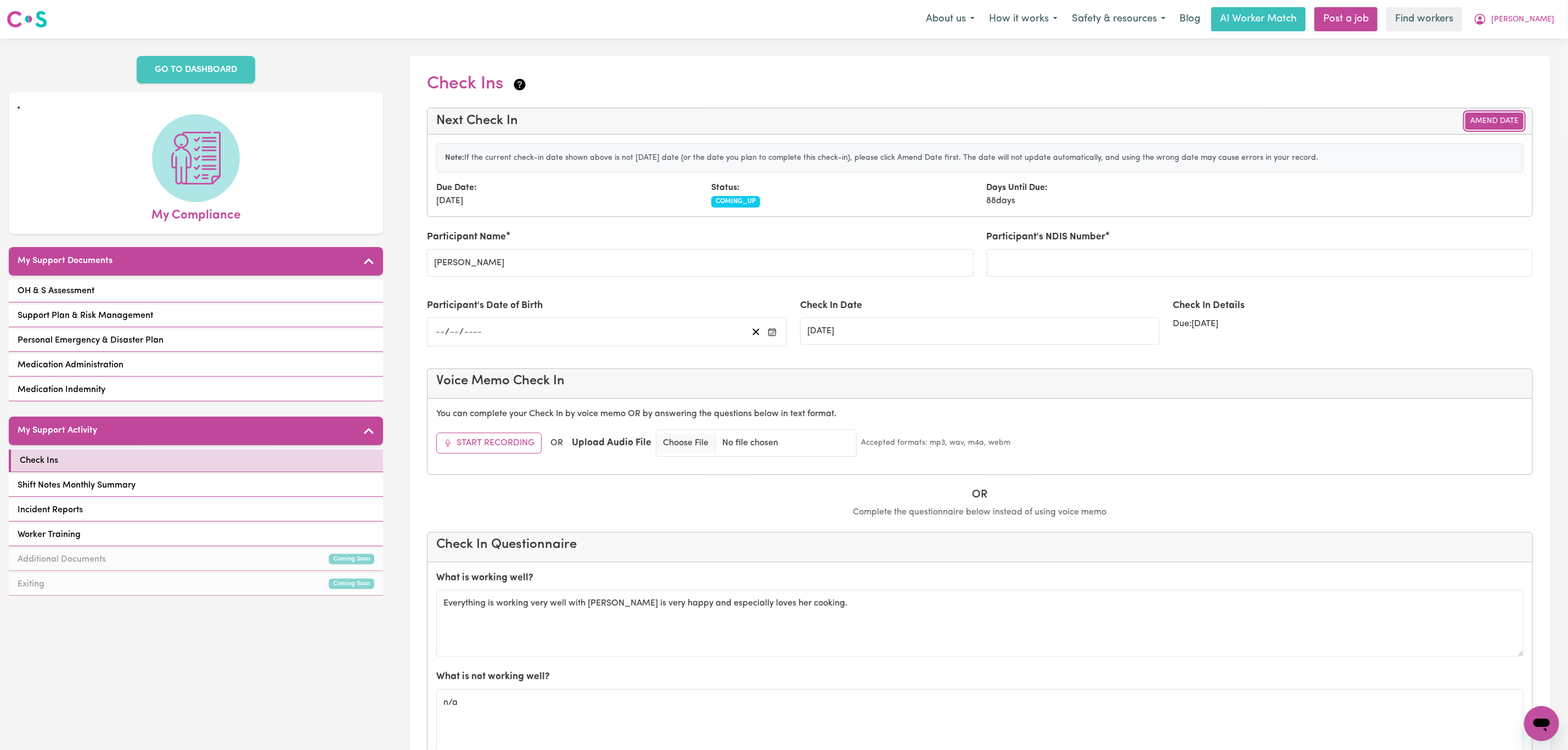
click at [1503, 122] on button "Amend Date" at bounding box center [1494, 121] width 58 height 17
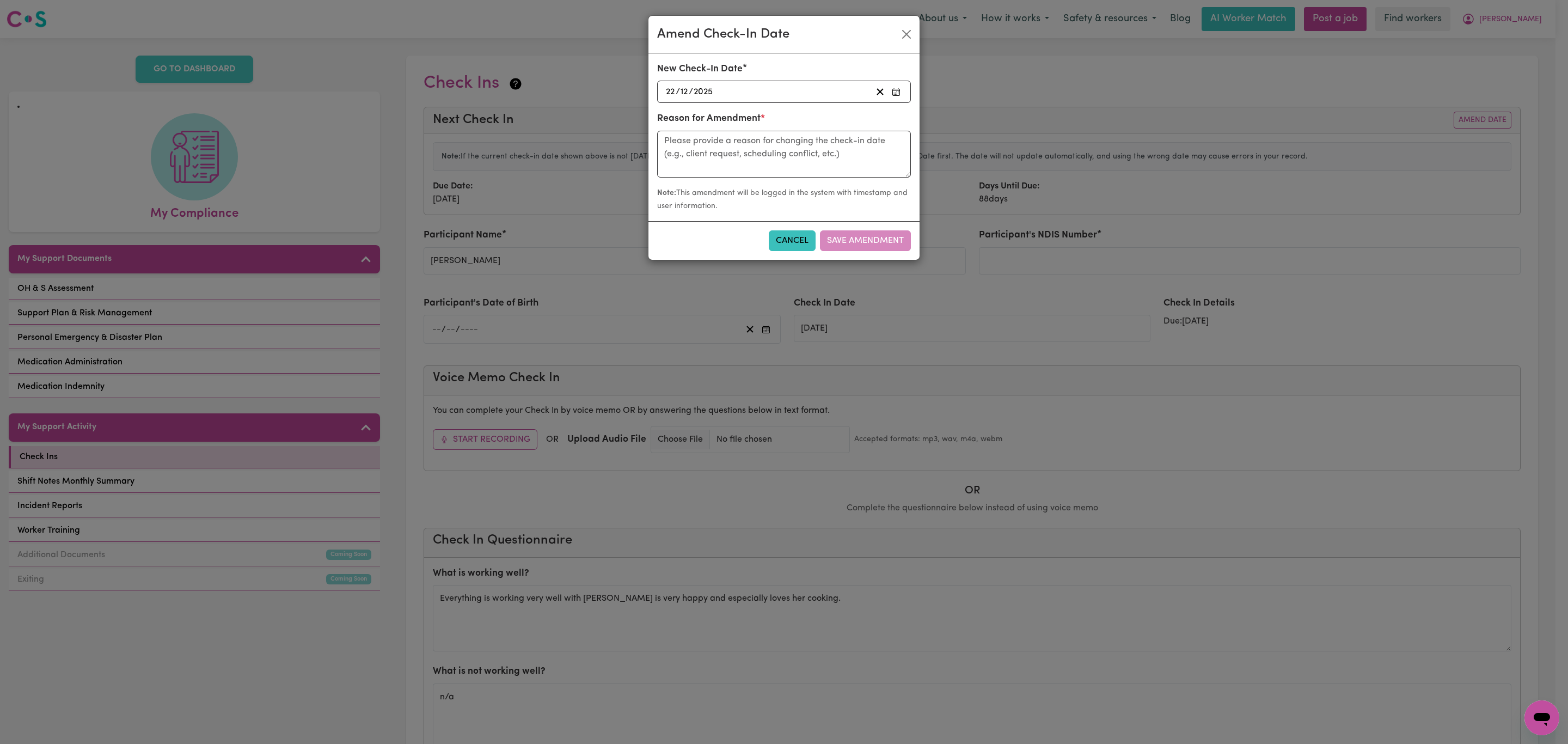
click at [790, 92] on div "[DATE] [DATE]" at bounding box center [768, 92] width 208 height 15
click at [700, 111] on button "‹" at bounding box center [694, 115] width 24 height 24
click at [699, 120] on button "‹" at bounding box center [694, 115] width 24 height 24
click at [694, 124] on button "‹" at bounding box center [694, 115] width 24 height 24
click at [753, 213] on button "25" at bounding box center [753, 221] width 27 height 19
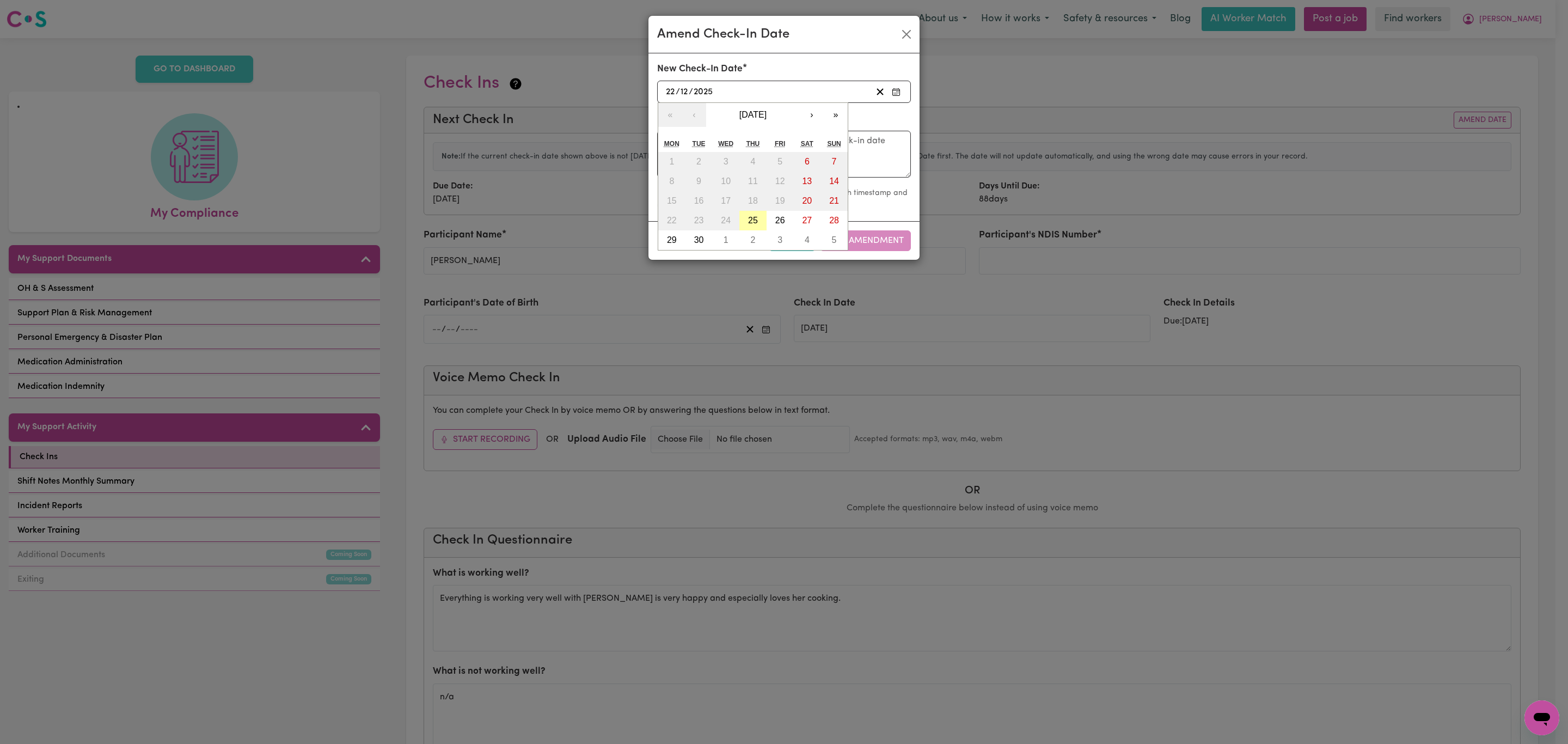
type input "[DATE]"
type input "25"
type input "9"
click at [745, 150] on textarea at bounding box center [783, 154] width 254 height 47
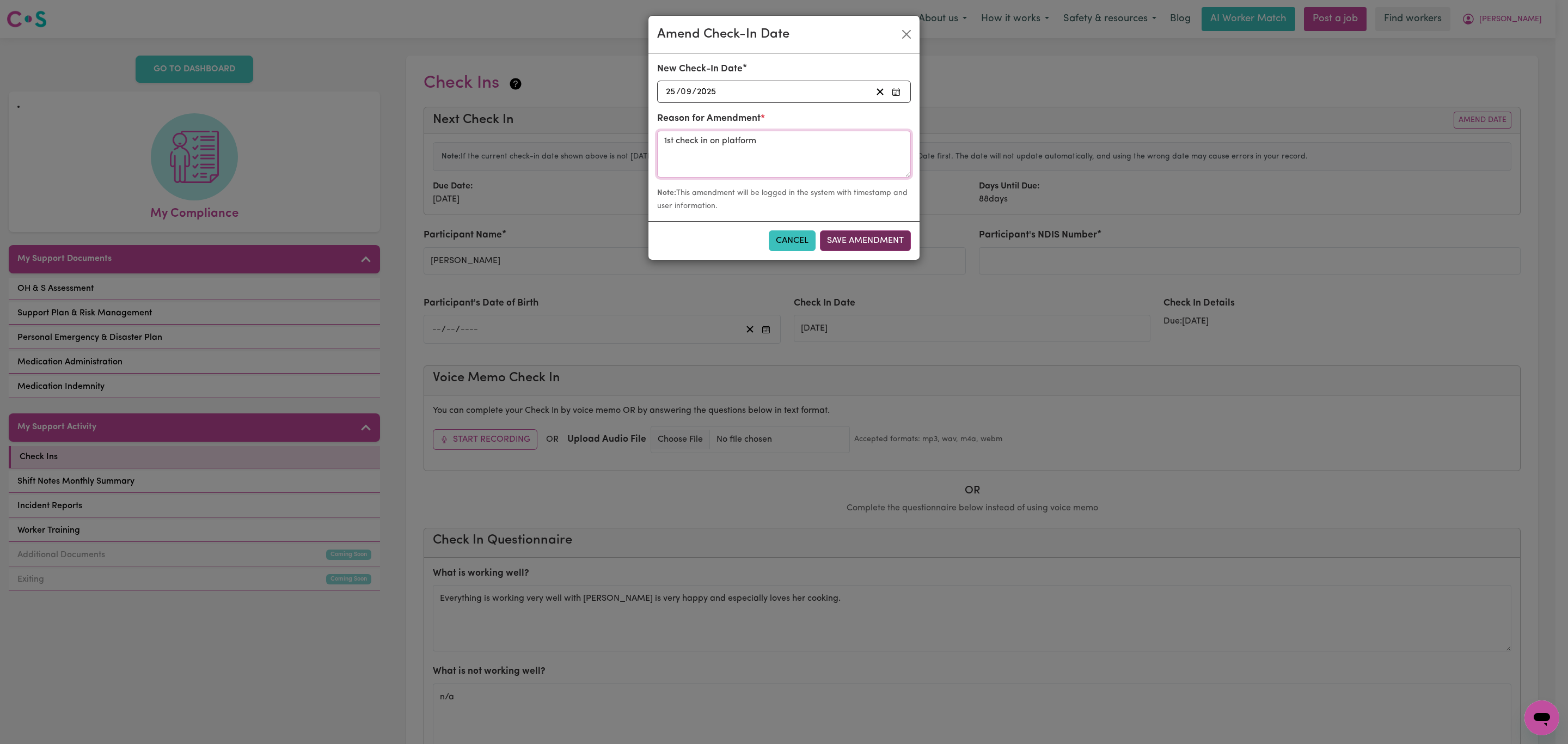
type textarea "1st check in on platform"
click at [863, 247] on button "Save Amendment" at bounding box center [865, 241] width 91 height 21
type input "[DATE]"
radio input "false"
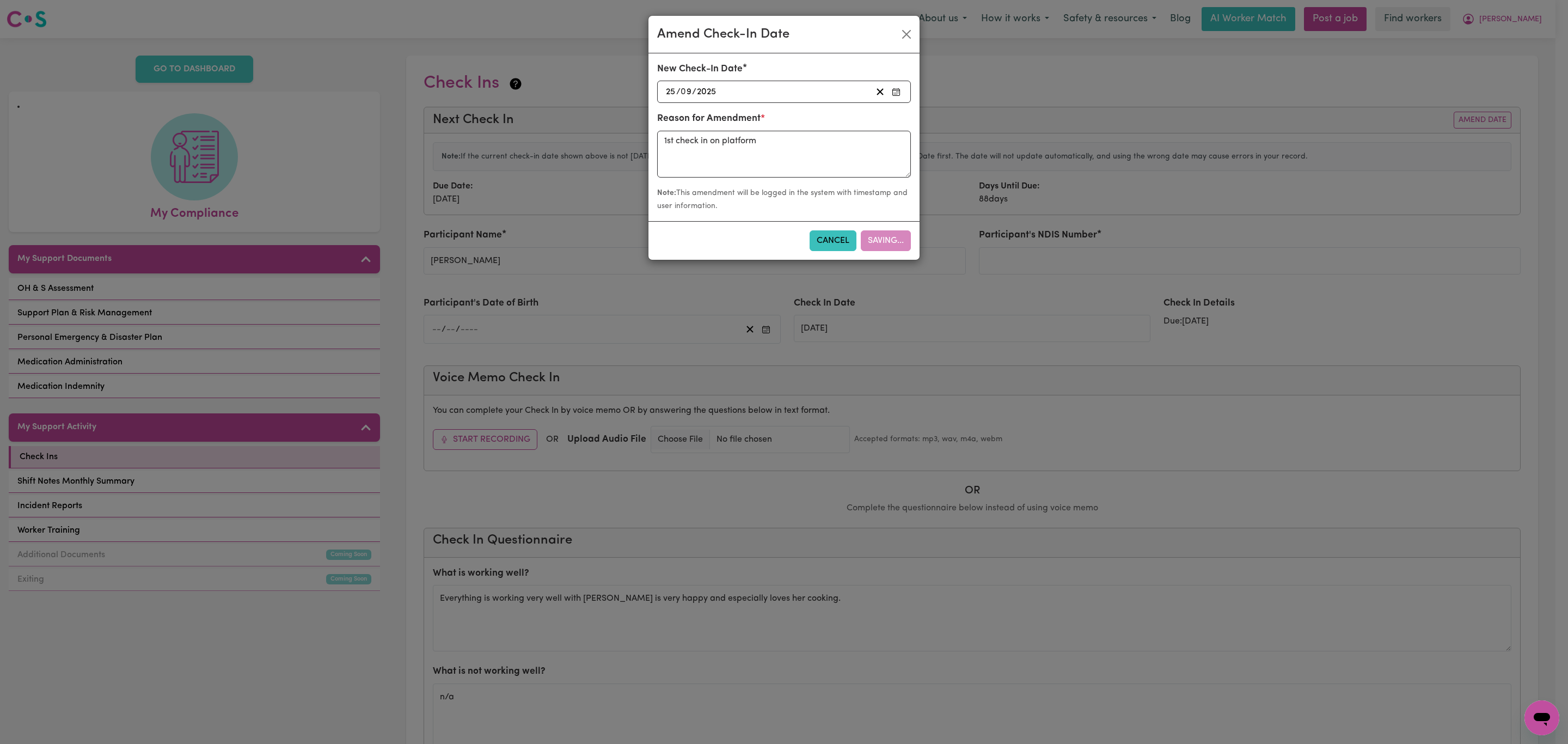
radio input "false"
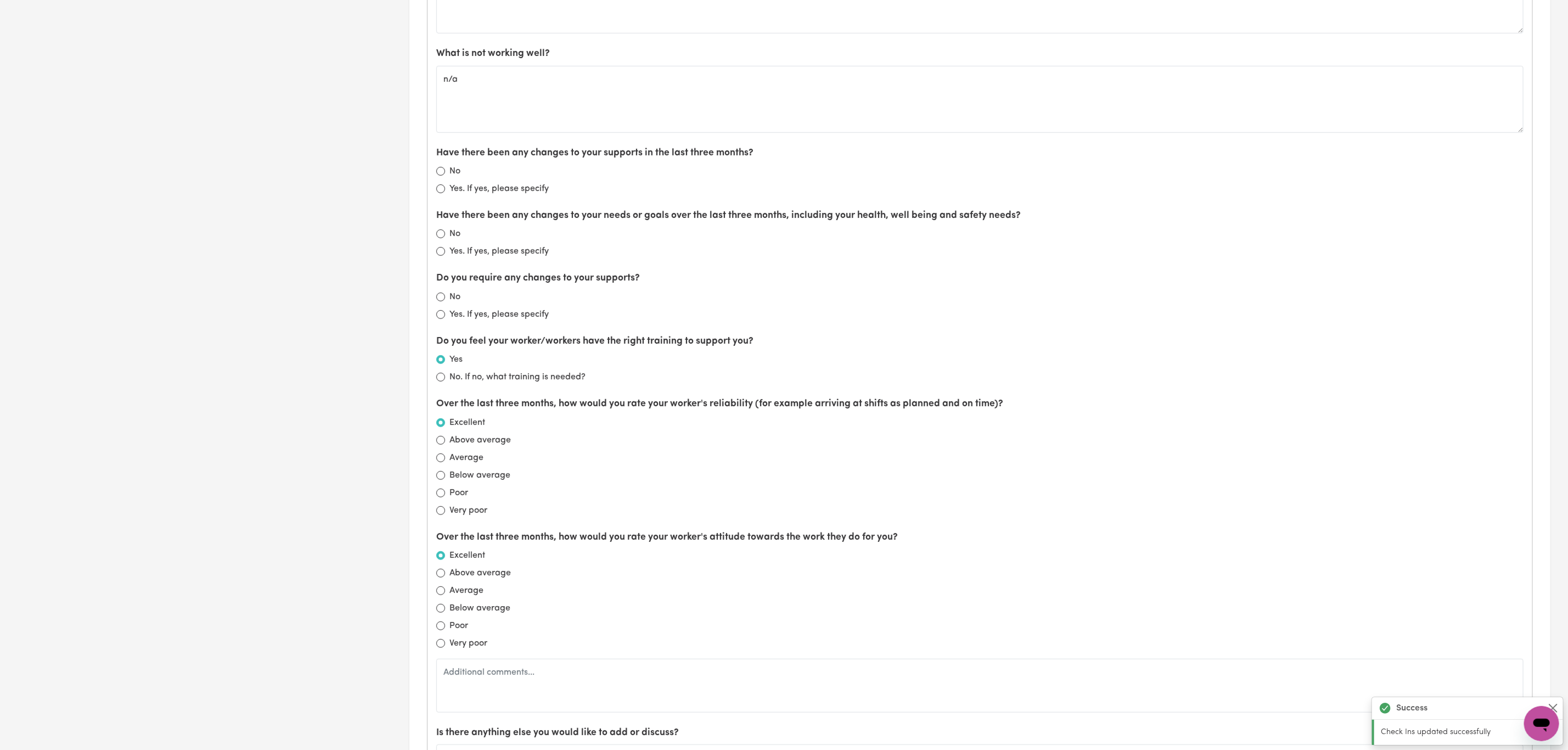
scroll to position [659, 0]
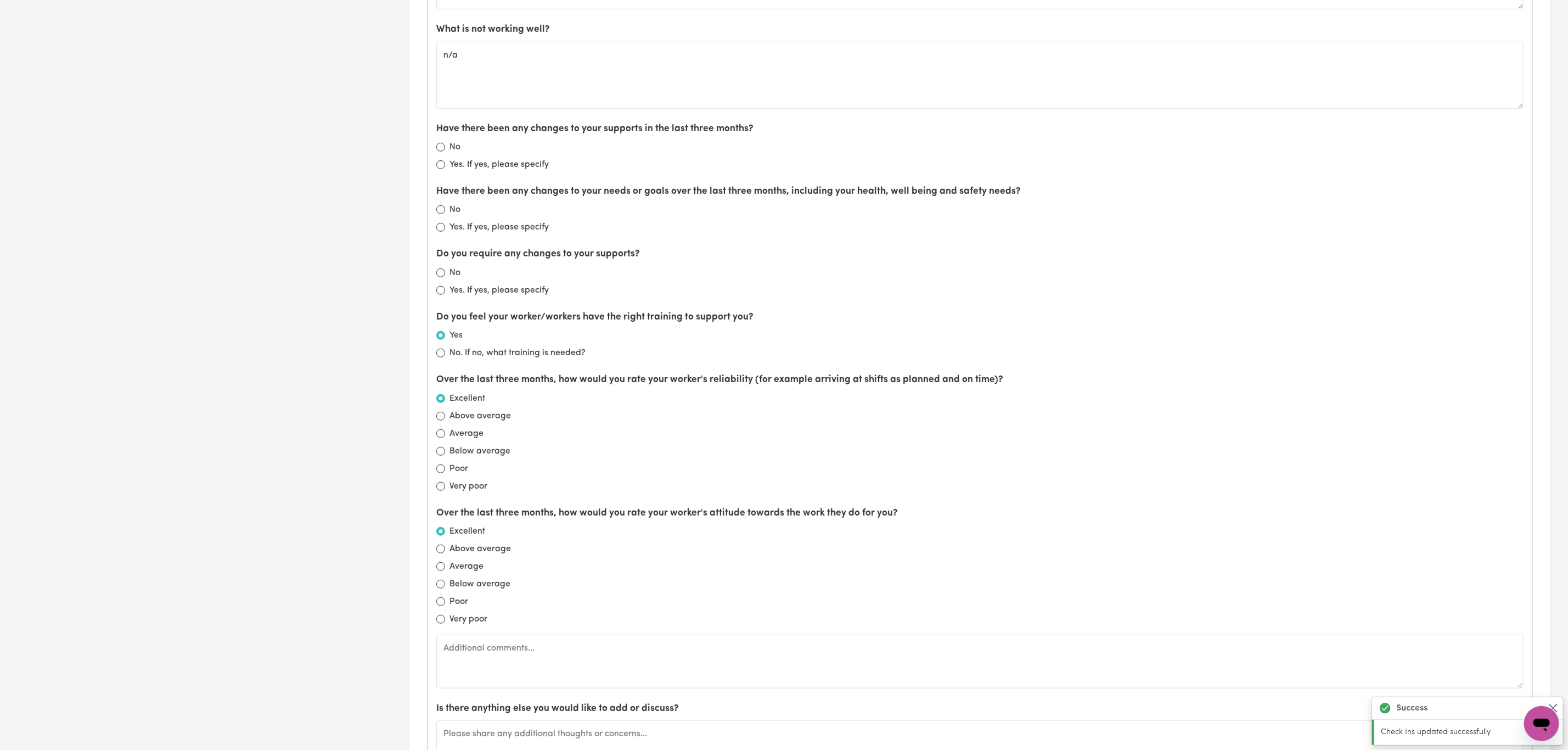
click at [441, 147] on div "No" at bounding box center [980, 147] width 1088 height 13
drag, startPoint x: 438, startPoint y: 152, endPoint x: 440, endPoint y: 158, distance: 6.3
click at [438, 151] on input "No" at bounding box center [440, 147] width 9 height 9
radio input "true"
click at [442, 214] on input "No" at bounding box center [440, 209] width 9 height 9
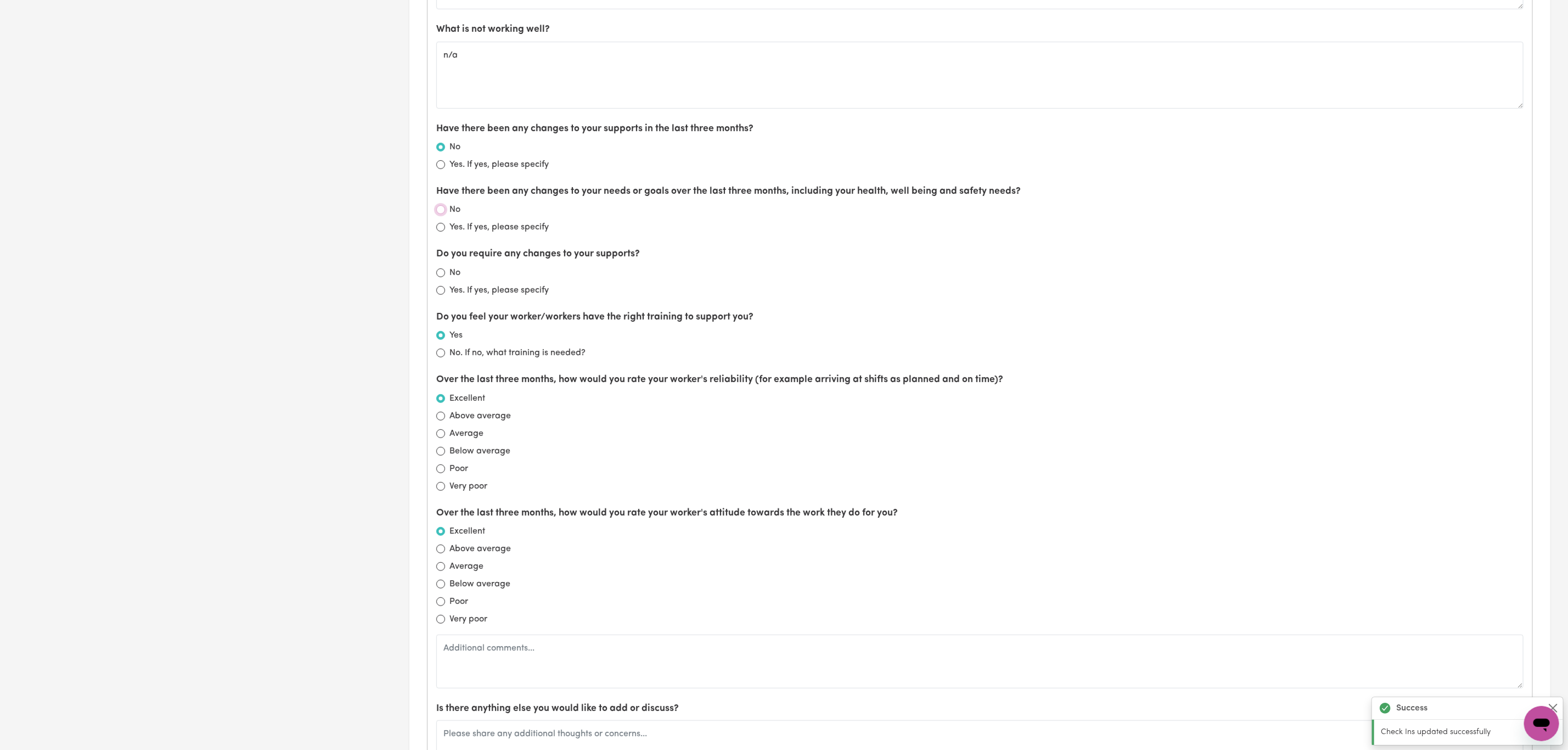
radio input "true"
click at [441, 277] on input "No" at bounding box center [440, 272] width 9 height 9
radio input "true"
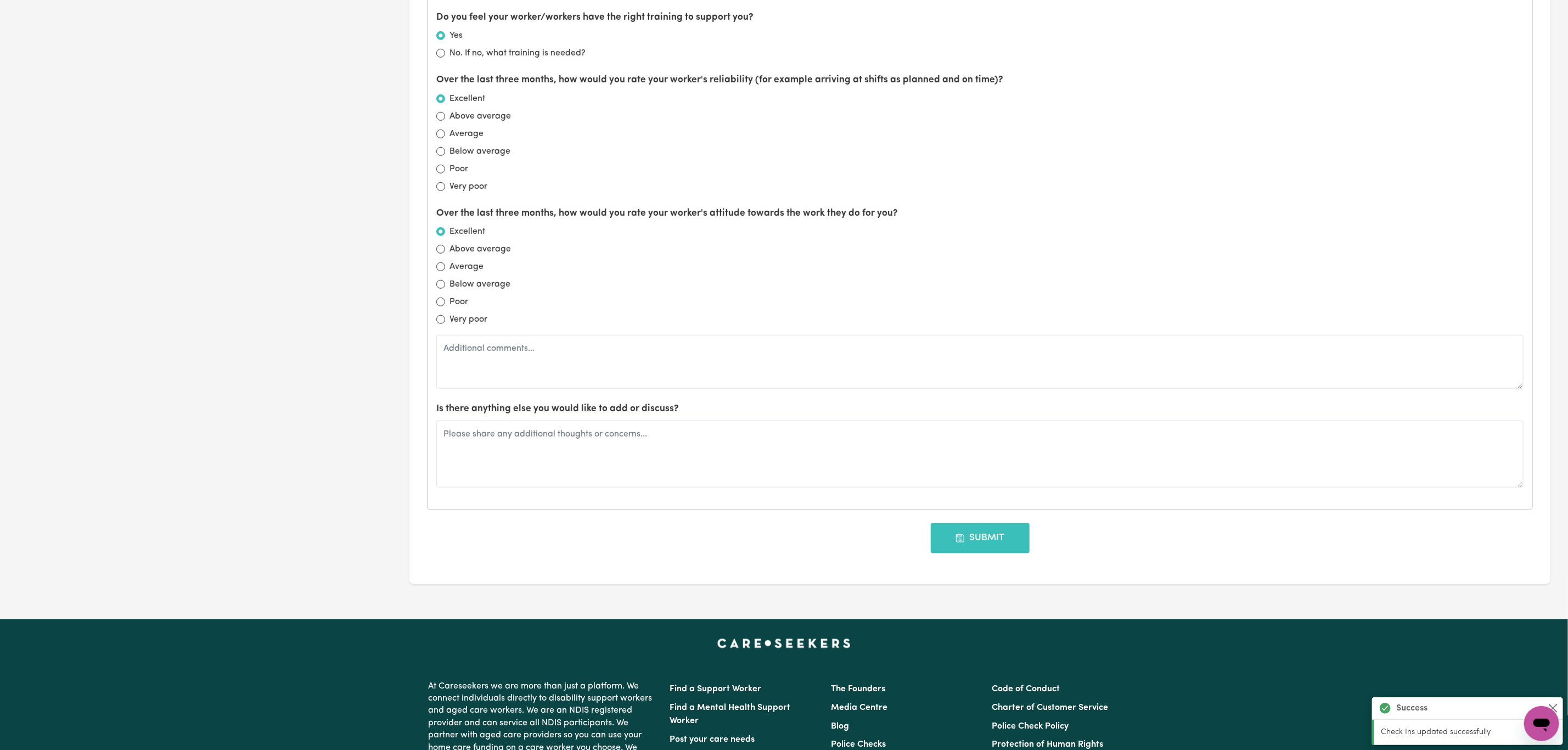
scroll to position [988, 0]
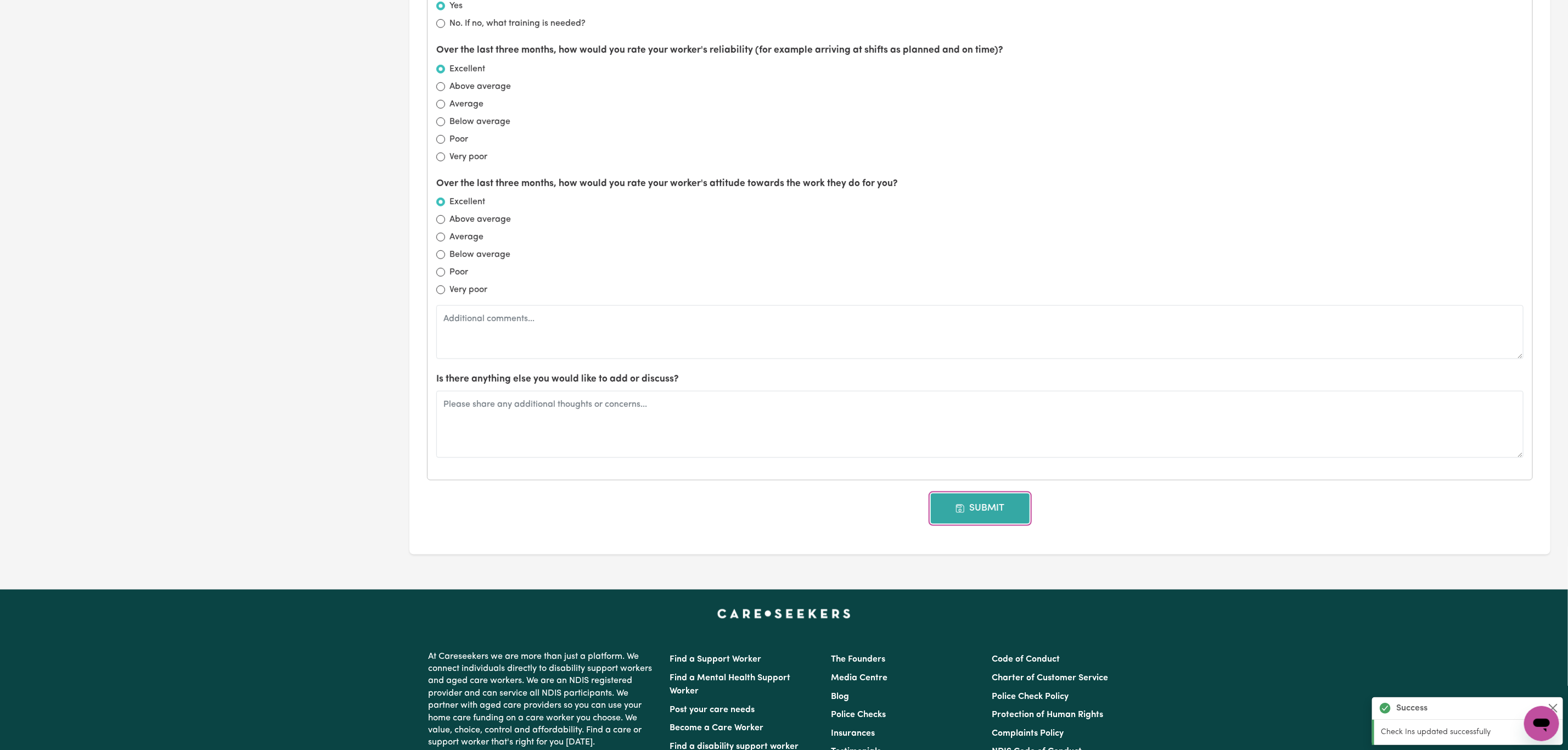
click at [989, 522] on button "Submit" at bounding box center [980, 508] width 99 height 29
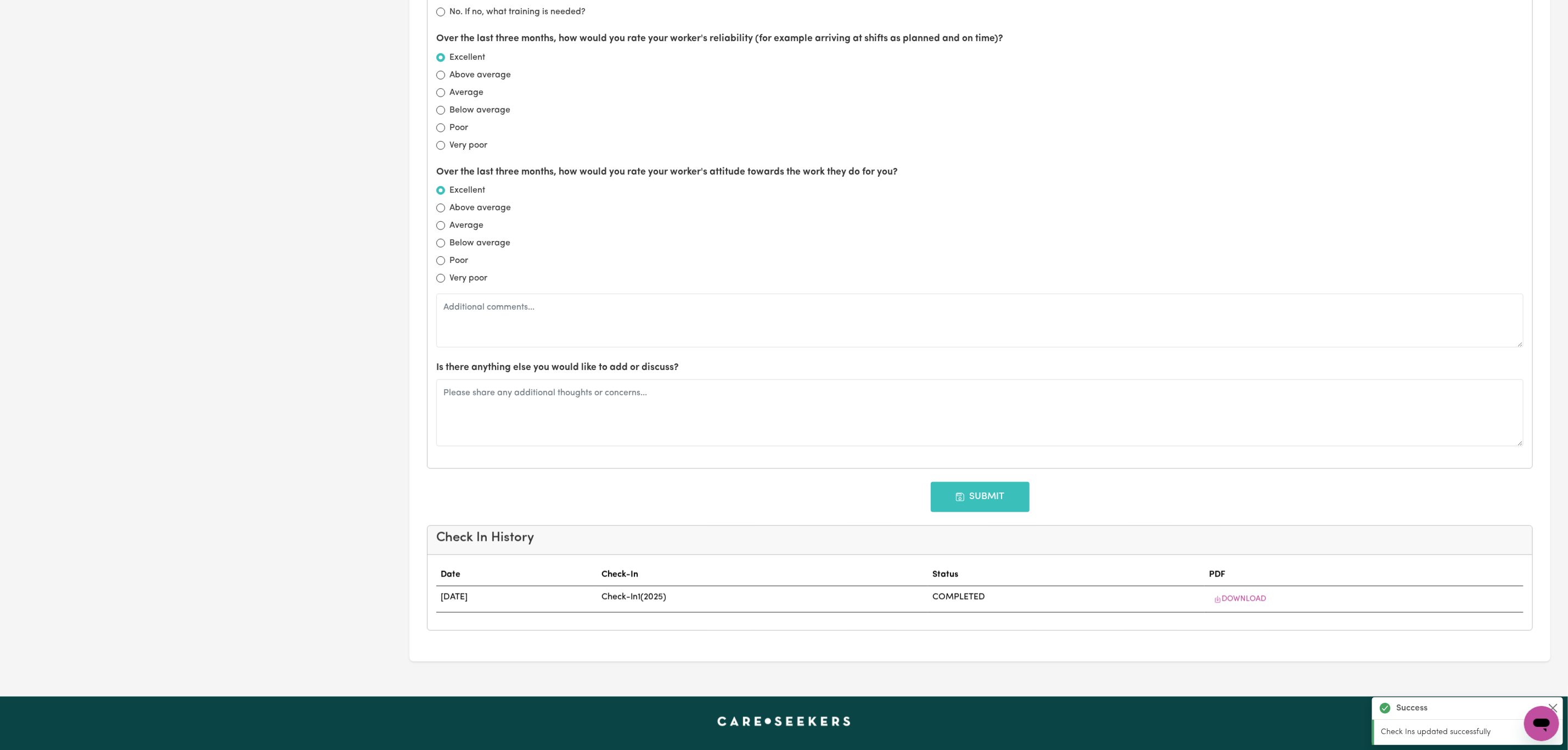
type input "[DATE]"
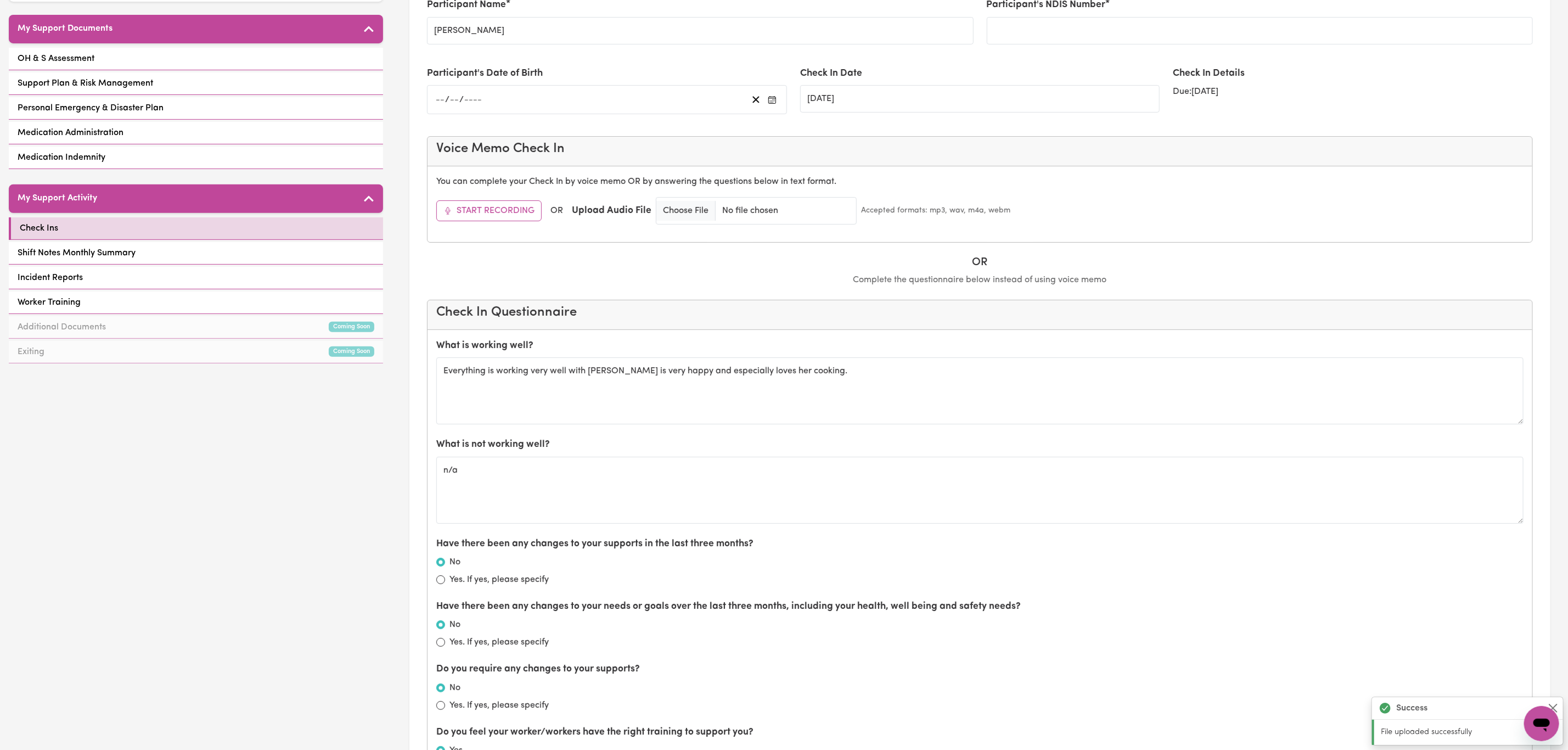
scroll to position [0, 0]
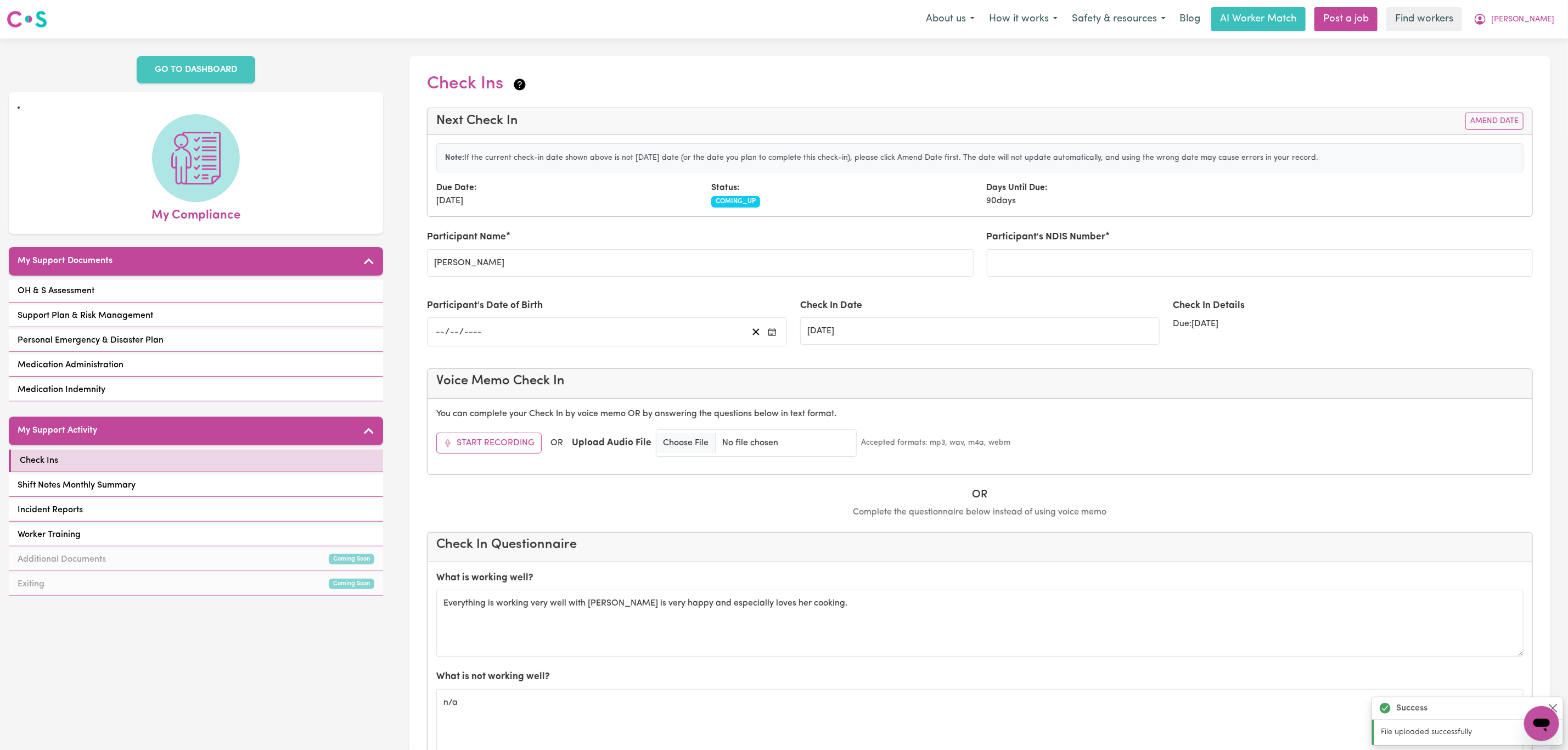
click at [1540, 31] on div "Menu About us How it works Safety & resources Blog AI Worker Match Post a job F…" at bounding box center [784, 19] width 1568 height 26
click at [1532, 9] on button "[PERSON_NAME]" at bounding box center [1514, 19] width 95 height 23
click at [1516, 70] on link "Logout" at bounding box center [1518, 63] width 87 height 21
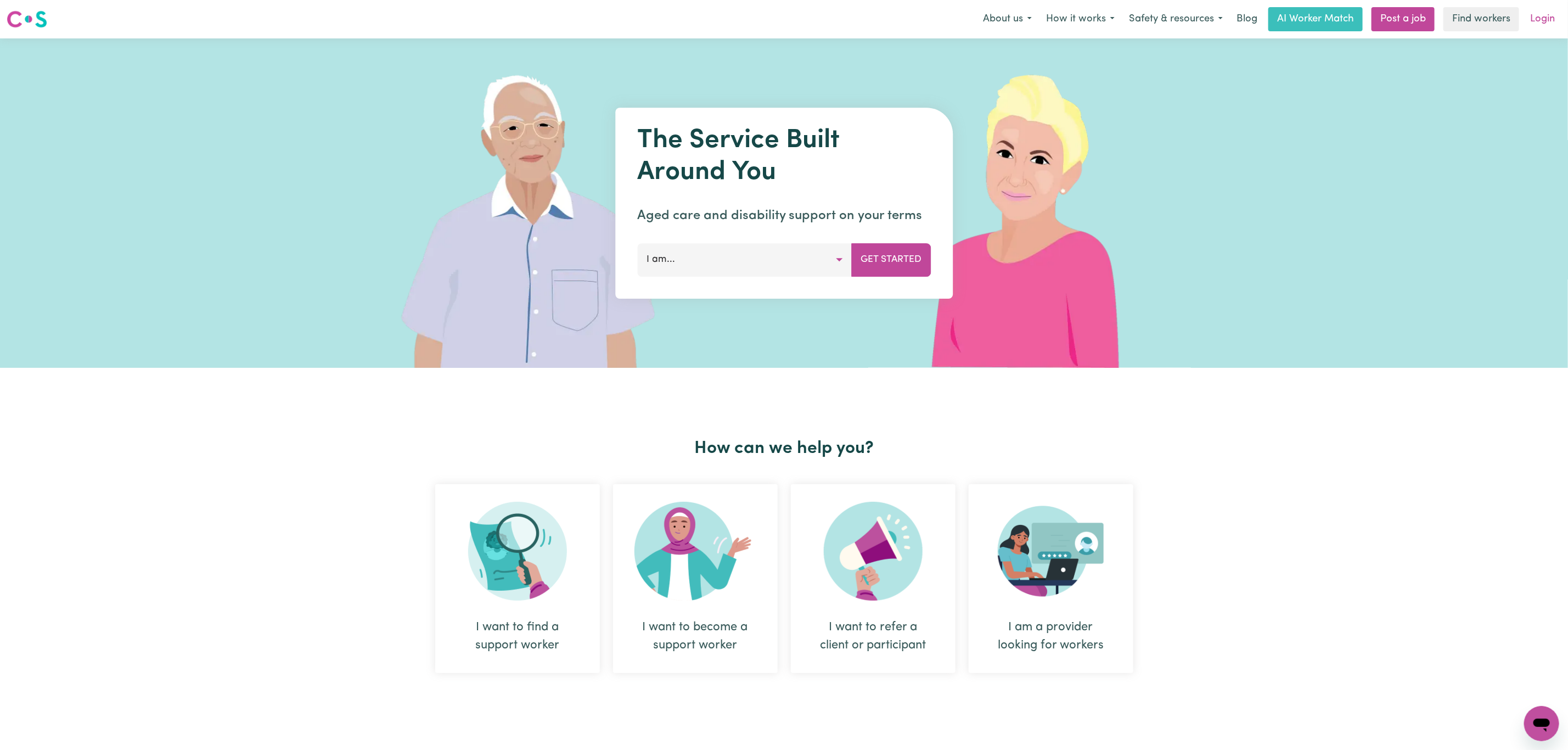
click at [1537, 12] on link "Login" at bounding box center [1542, 19] width 38 height 24
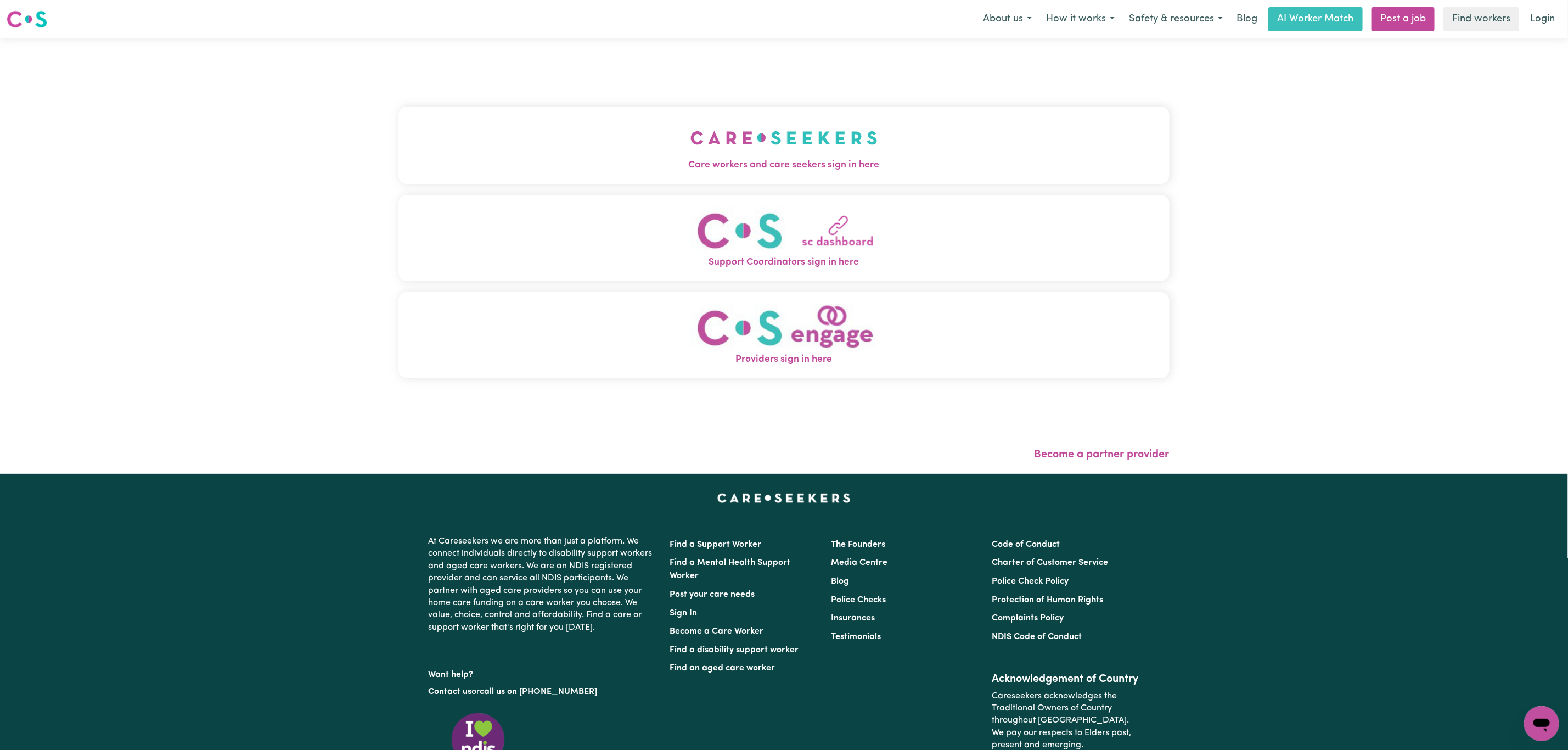
click at [578, 124] on button "Care workers and care seekers sign in here" at bounding box center [784, 145] width 771 height 77
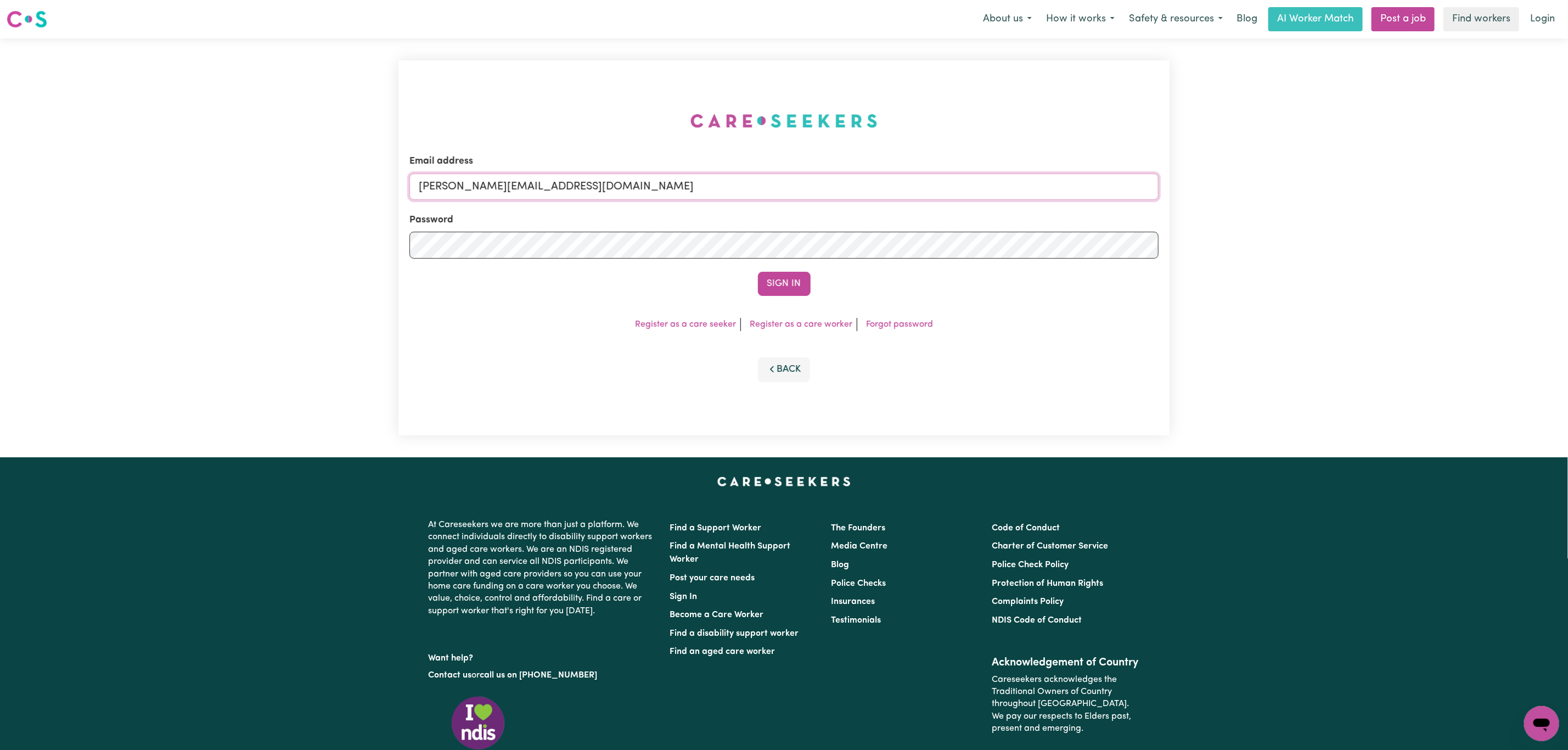
click at [517, 190] on input "[PERSON_NAME][EMAIL_ADDRESS][DOMAIN_NAME]" at bounding box center [784, 187] width 749 height 26
drag, startPoint x: 479, startPoint y: 192, endPoint x: 810, endPoint y: 280, distance: 342.5
click at [759, 207] on form "Email address [EMAIL_ADDRESS][PERSON_NAME][DOMAIN_NAME] Password Sign In" at bounding box center [784, 225] width 749 height 141
type input "superuser~[EMAIL_ADDRESS][DOMAIN_NAME]"
click at [801, 285] on button "Sign In" at bounding box center [784, 283] width 53 height 24
